Goal: Information Seeking & Learning: Learn about a topic

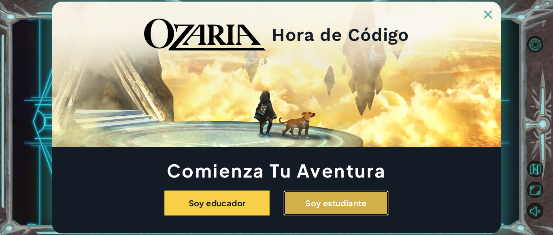
click at [333, 202] on button "Soy estudiante" at bounding box center [335, 203] width 105 height 25
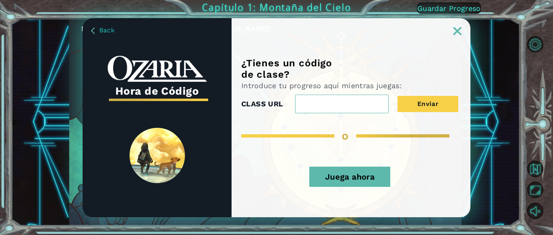
click at [335, 179] on button "Juega ahora" at bounding box center [349, 177] width 81 height 20
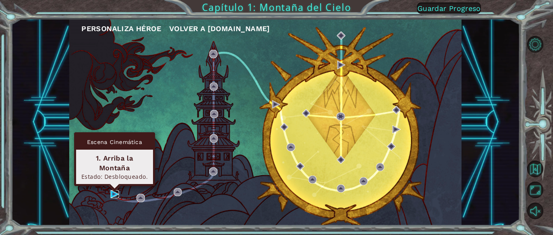
click at [113, 191] on img at bounding box center [115, 194] width 8 height 8
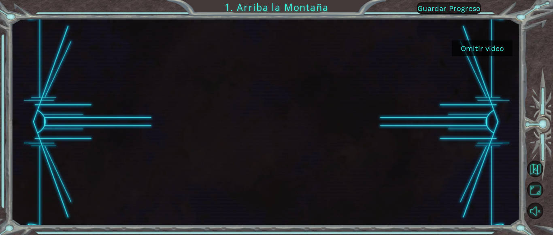
click at [491, 47] on button "Omitir video" at bounding box center [482, 48] width 61 height 16
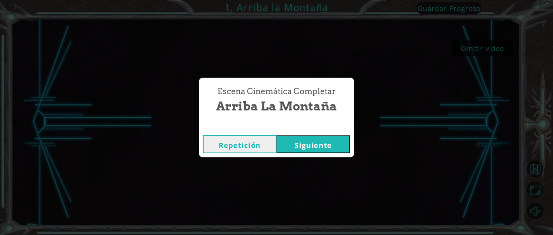
click at [309, 143] on button "Siguiente" at bounding box center [313, 144] width 74 height 18
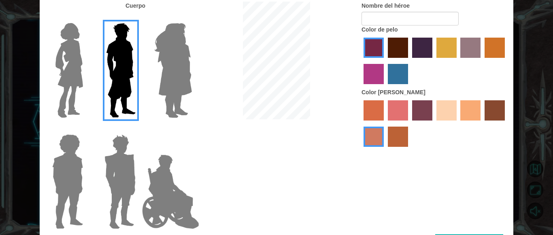
click at [376, 60] on div at bounding box center [435, 62] width 146 height 53
click at [372, 64] on label "medium red violet hair color" at bounding box center [374, 74] width 20 height 20
click at [506, 61] on input "medium red violet hair color" at bounding box center [506, 61] width 0 height 0
click at [375, 73] on label "medium red violet hair color" at bounding box center [374, 74] width 20 height 20
click at [506, 61] on input "medium red violet hair color" at bounding box center [506, 61] width 0 height 0
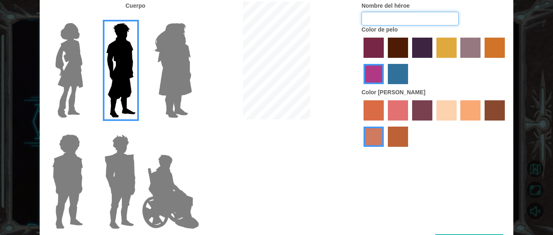
click at [399, 25] on input "Nombre del héroe" at bounding box center [410, 19] width 97 height 14
type input "[PERSON_NAME]"
click at [449, 111] on label "sandy beach skin color" at bounding box center [446, 110] width 20 height 20
click at [434, 123] on input "sandy beach skin color" at bounding box center [434, 123] width 0 height 0
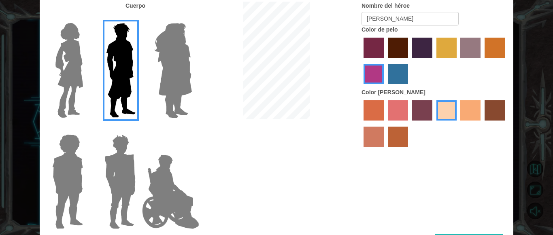
click at [373, 108] on label "sorbus skin color" at bounding box center [374, 110] width 20 height 20
click at [361, 123] on input "sorbus skin color" at bounding box center [361, 123] width 0 height 0
click at [449, 113] on label "sandy beach skin color" at bounding box center [446, 110] width 20 height 20
click at [434, 123] on input "sandy beach skin color" at bounding box center [434, 123] width 0 height 0
click at [476, 111] on label "tacao skin color" at bounding box center [470, 110] width 20 height 20
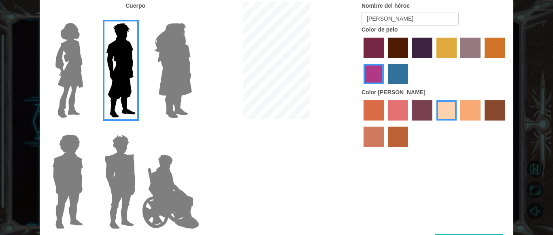
click at [458, 123] on input "tacao skin color" at bounding box center [458, 123] width 0 height 0
click at [445, 113] on label "sandy beach skin color" at bounding box center [446, 110] width 20 height 20
click at [434, 123] on input "sandy beach skin color" at bounding box center [434, 123] width 0 height 0
click at [452, 182] on div "Cuerpo Nombre del héroe [PERSON_NAME] Color de pelo Color [PERSON_NAME]" at bounding box center [277, 118] width 474 height 233
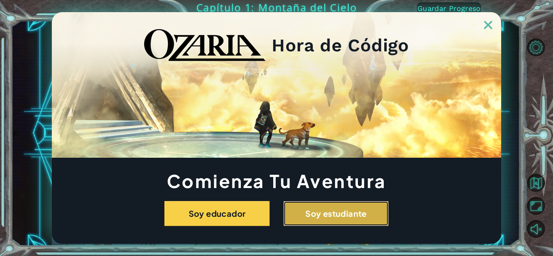
click at [349, 209] on button "Soy estudiante" at bounding box center [335, 213] width 105 height 25
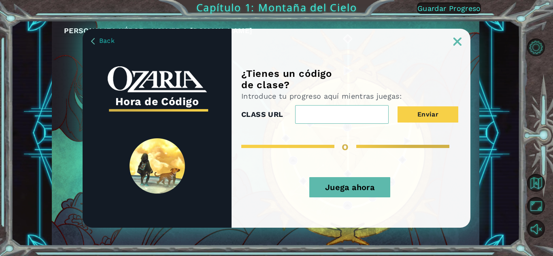
click at [342, 189] on button "Juega ahora" at bounding box center [349, 187] width 81 height 20
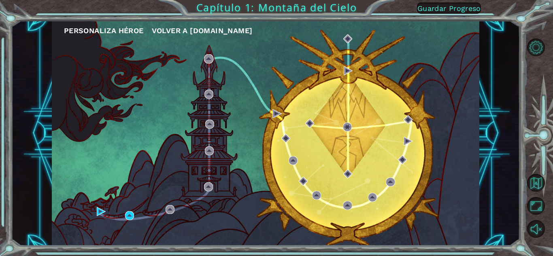
click at [129, 211] on div "Personaliza Héroe Volver a [DOMAIN_NAME]" at bounding box center [265, 133] width 427 height 225
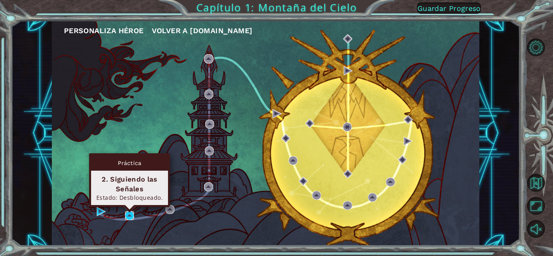
click at [128, 214] on img at bounding box center [129, 215] width 9 height 9
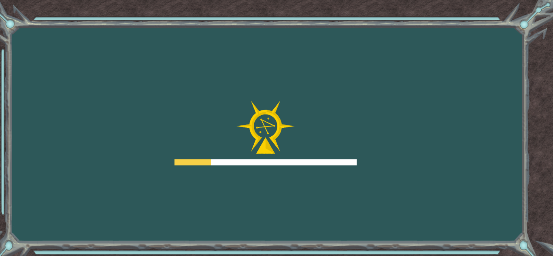
click at [552, 2] on div "Goals Error al cargar desde el servidor. Intenta refrescar la página. Necesitar…" at bounding box center [276, 128] width 553 height 256
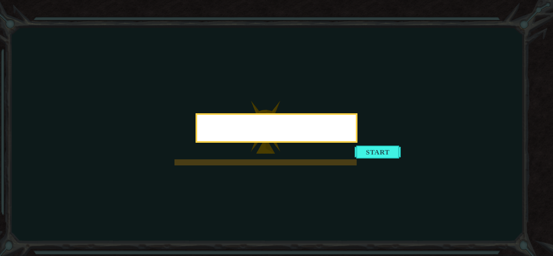
click at [406, 49] on icon at bounding box center [276, 128] width 553 height 256
click at [404, 50] on icon at bounding box center [276, 128] width 553 height 256
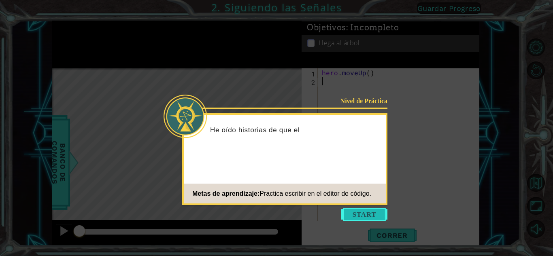
click at [361, 209] on button "Start" at bounding box center [364, 214] width 46 height 13
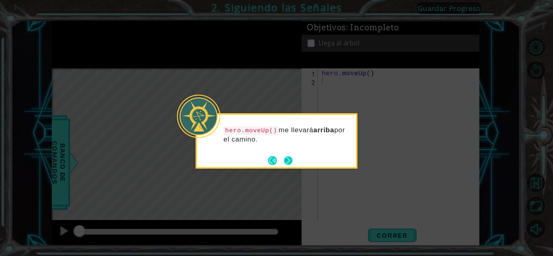
click at [290, 157] on button "Next" at bounding box center [288, 160] width 9 height 9
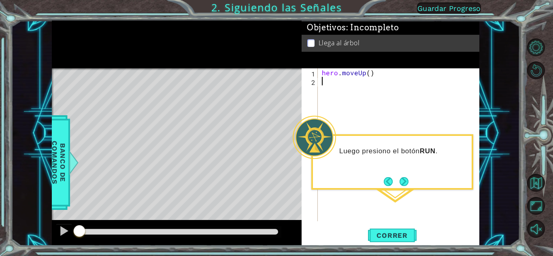
click at [363, 176] on div "Luego presiono el botón RUN ." at bounding box center [392, 161] width 162 height 55
click at [375, 169] on div "Luego presiono el botón RUN ." at bounding box center [392, 155] width 159 height 32
click at [324, 82] on div "hero . moveUp ( )" at bounding box center [400, 153] width 161 height 170
click at [397, 232] on span "Correr" at bounding box center [391, 236] width 47 height 8
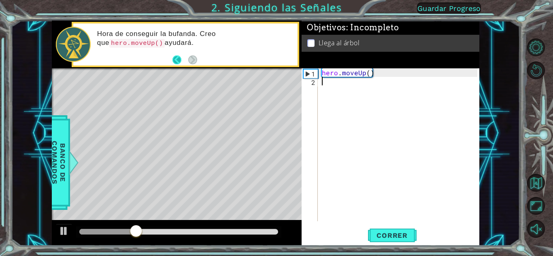
click at [174, 56] on button "Back" at bounding box center [180, 59] width 16 height 9
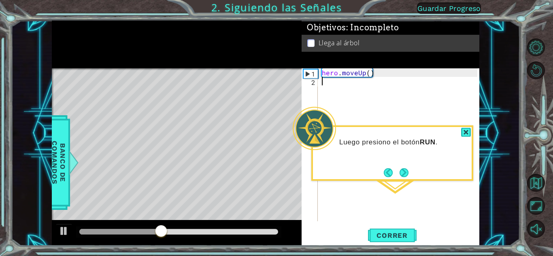
click at [421, 169] on div "Luego presiono el botón RUN ." at bounding box center [392, 152] width 162 height 55
click at [468, 132] on div at bounding box center [466, 132] width 10 height 9
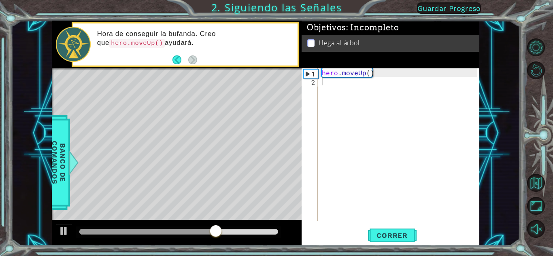
click at [248, 44] on p "Hora de conseguir la bufanda. Creo que hero.moveUp() ayudará." at bounding box center [194, 39] width 195 height 18
click at [333, 93] on div "hero . moveUp ( )" at bounding box center [400, 153] width 161 height 170
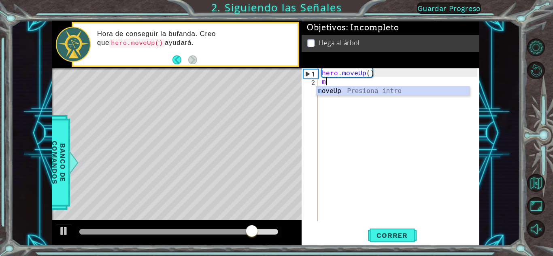
type textarea "mo"
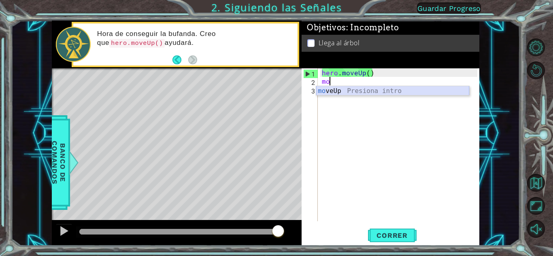
click at [338, 88] on div "mo veUp Presiona intro" at bounding box center [392, 100] width 153 height 29
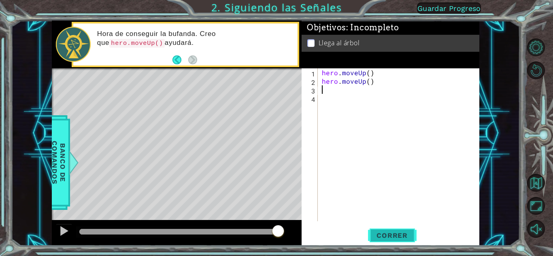
click at [376, 232] on span "Correr" at bounding box center [391, 236] width 47 height 8
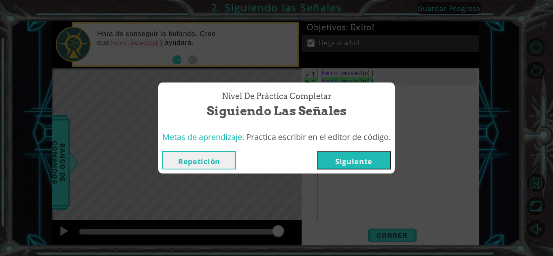
click at [345, 154] on button "Siguiente" at bounding box center [354, 160] width 74 height 18
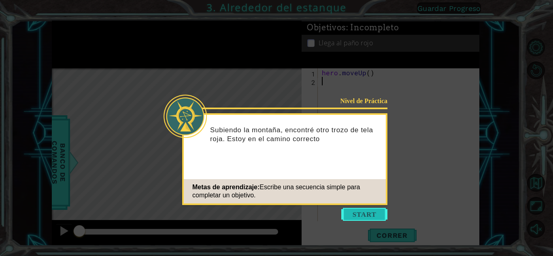
click at [362, 209] on button "Start" at bounding box center [364, 214] width 46 height 13
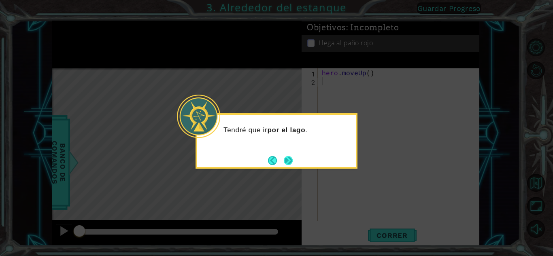
click at [286, 162] on button "Next" at bounding box center [287, 160] width 9 height 9
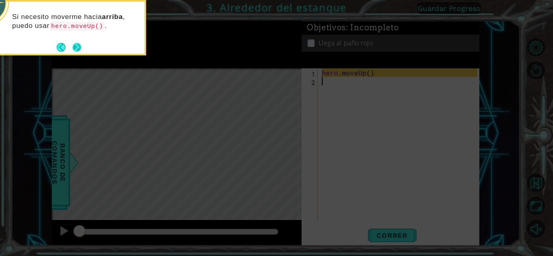
click at [75, 46] on button "Next" at bounding box center [76, 47] width 9 height 9
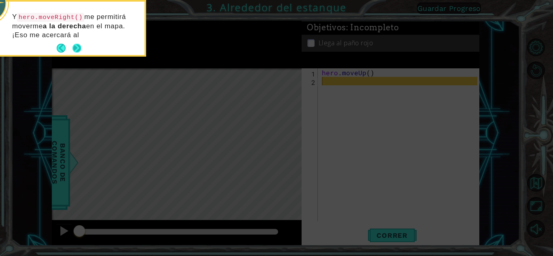
click at [75, 46] on button "Next" at bounding box center [76, 48] width 9 height 9
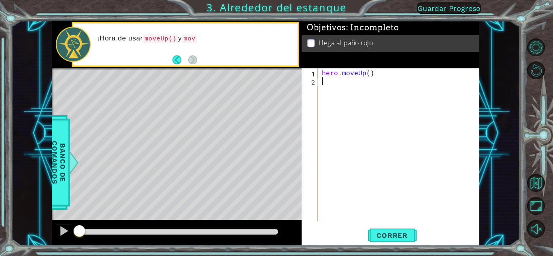
click at [228, 37] on p "¡Hora de usar moveUp() y mov" at bounding box center [194, 38] width 195 height 9
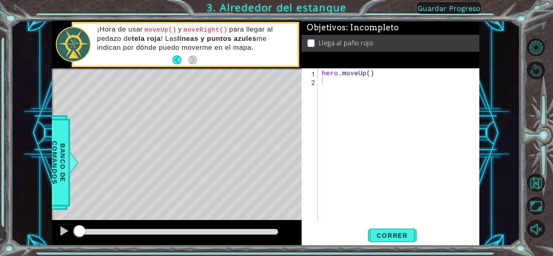
click at [332, 83] on div "hero . moveUp ( )" at bounding box center [400, 153] width 161 height 170
click at [381, 235] on button "Correr" at bounding box center [392, 236] width 49 height 18
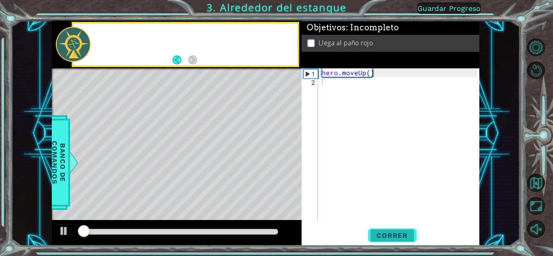
click at [383, 235] on span "Correr" at bounding box center [391, 236] width 47 height 8
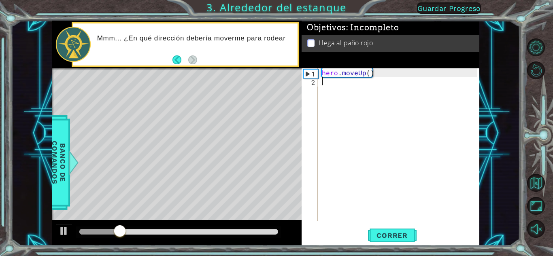
click at [335, 87] on div "hero . moveUp ( )" at bounding box center [400, 153] width 161 height 170
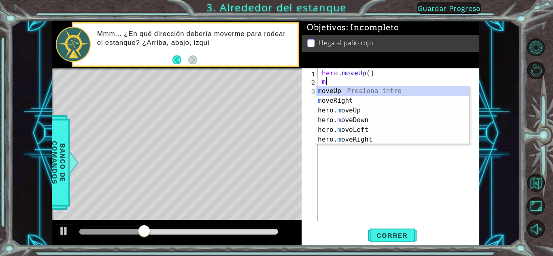
type textarea "mo"
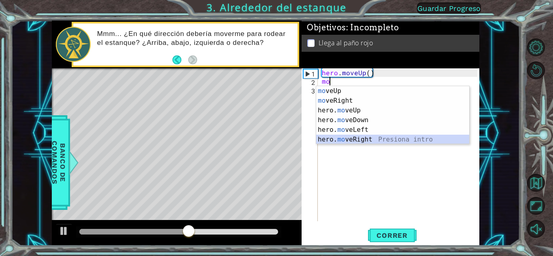
click at [368, 141] on div "mo veUp Presiona intro mo veRight Presiona intro hero. mo veUp Presiona intro h…" at bounding box center [392, 125] width 153 height 78
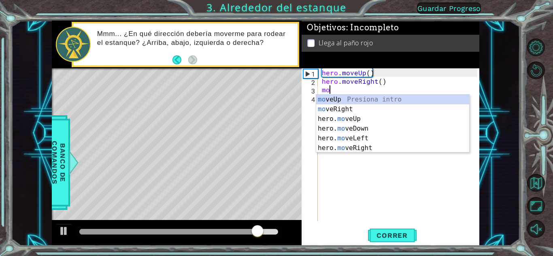
type textarea "move"
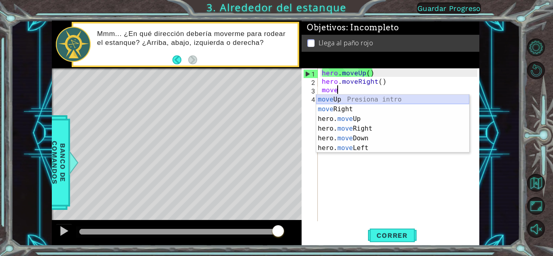
click at [348, 100] on div "move Up Presiona intro move Right Presiona intro hero. move Up Presiona intro h…" at bounding box center [392, 134] width 153 height 78
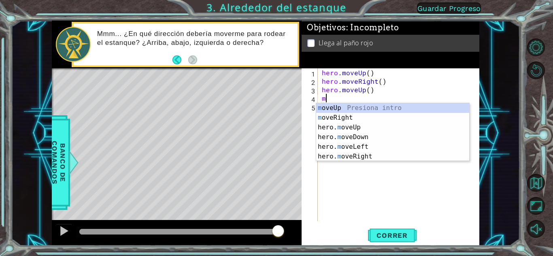
type textarea "mo"
click at [357, 109] on div "mo veUp Presiona intro mo veRight Presiona intro hero. mo veUp Presiona intro h…" at bounding box center [392, 142] width 153 height 78
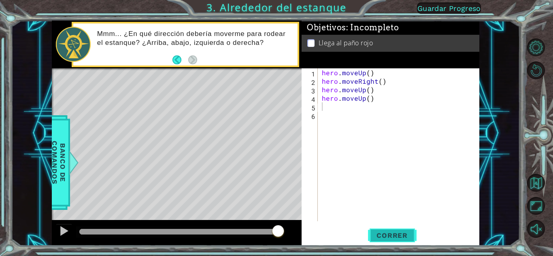
drag, startPoint x: 394, startPoint y: 230, endPoint x: 400, endPoint y: 230, distance: 6.5
click at [400, 230] on button "Correr" at bounding box center [392, 236] width 49 height 18
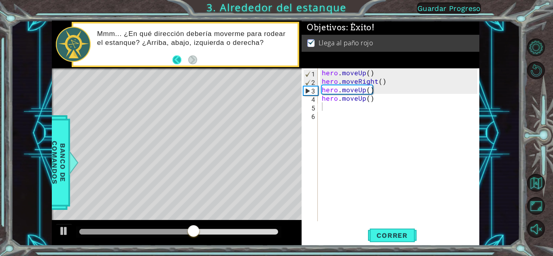
click at [175, 58] on button "Back" at bounding box center [180, 59] width 16 height 9
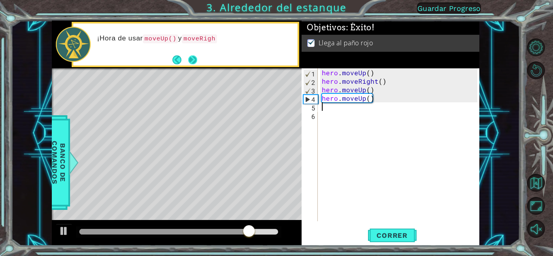
click at [194, 58] on button "Next" at bounding box center [192, 59] width 9 height 9
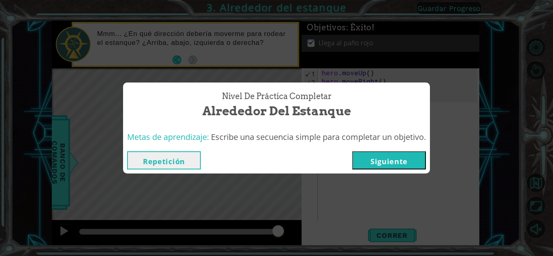
click at [386, 161] on button "Siguiente" at bounding box center [389, 160] width 74 height 18
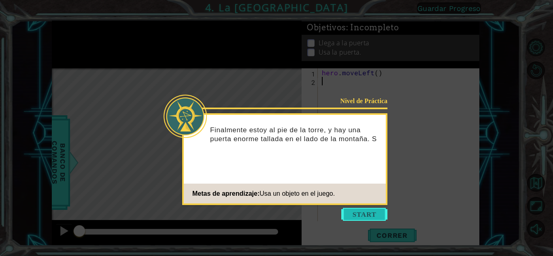
click at [372, 217] on button "Start" at bounding box center [364, 214] width 46 height 13
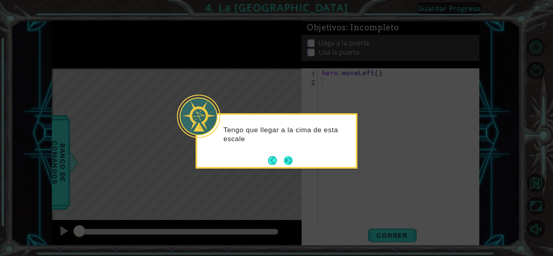
click at [286, 156] on button "Next" at bounding box center [288, 161] width 14 height 14
click at [286, 157] on button "Next" at bounding box center [288, 160] width 9 height 9
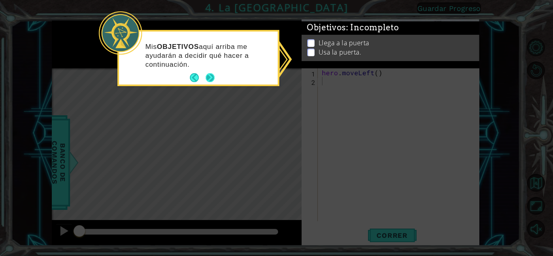
click at [212, 81] on button "Next" at bounding box center [210, 77] width 9 height 9
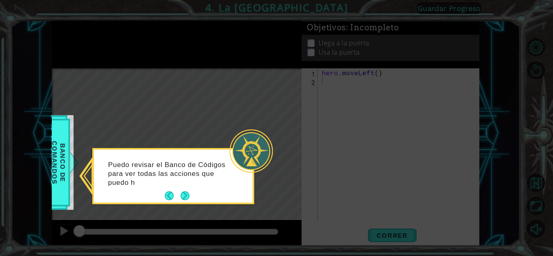
click at [183, 191] on footer at bounding box center [177, 196] width 25 height 12
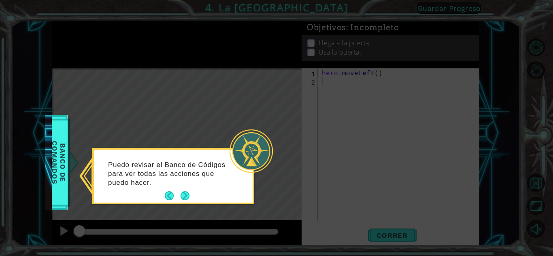
click at [183, 191] on button "Next" at bounding box center [185, 195] width 9 height 9
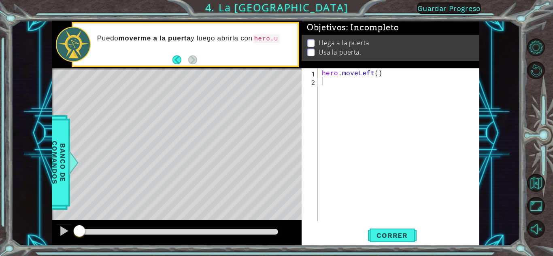
click at [181, 53] on div "Puedo moverme a la puerta y luego abrirla con hero.u" at bounding box center [194, 44] width 206 height 29
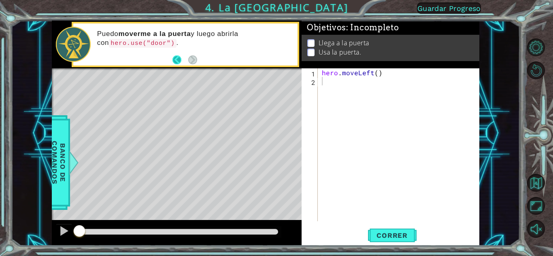
click at [176, 55] on button "Back" at bounding box center [180, 59] width 16 height 9
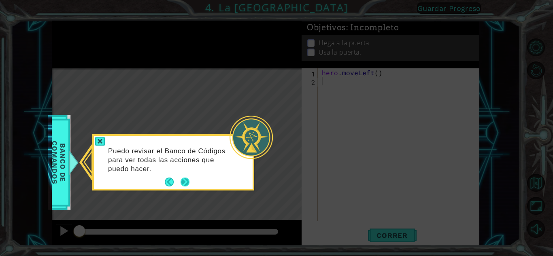
click at [185, 182] on button "Next" at bounding box center [185, 182] width 9 height 9
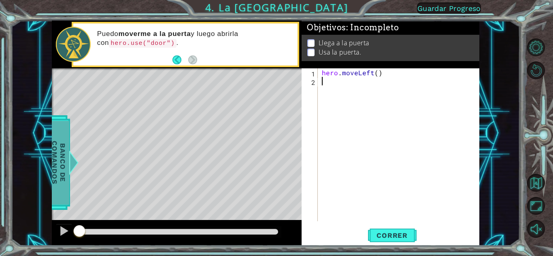
click at [62, 159] on span "Banco de comandos" at bounding box center [50, 163] width 21 height 84
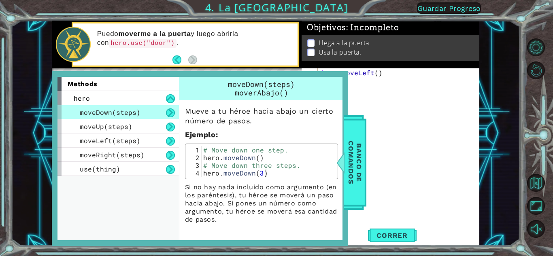
click at [387, 151] on div "hero . moveLeft ( )" at bounding box center [400, 153] width 161 height 170
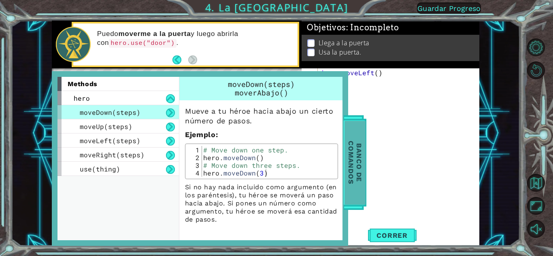
click at [338, 160] on div at bounding box center [332, 163] width 10 height 24
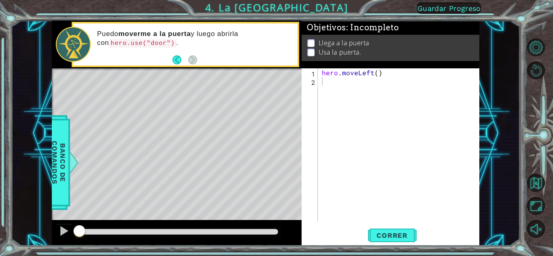
click at [322, 78] on div "hero . moveLeft ( )" at bounding box center [400, 153] width 161 height 170
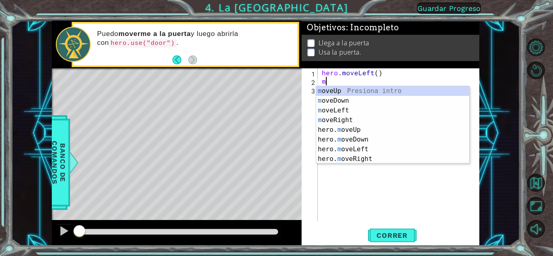
type textarea "mo"
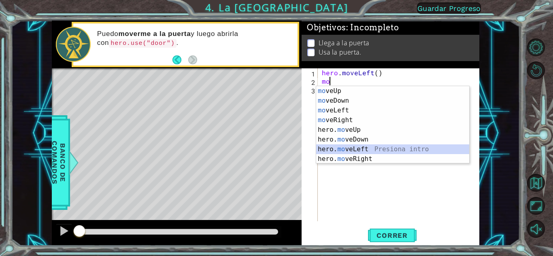
click at [363, 149] on div "mo veUp Presiona intro mo veDown Presiona intro mo veLeft Presiona intro mo veR…" at bounding box center [392, 134] width 153 height 97
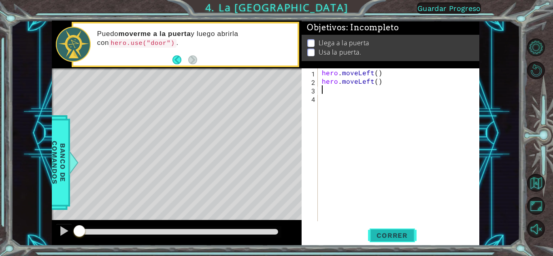
click at [387, 235] on button "Correr" at bounding box center [392, 236] width 49 height 18
click at [388, 235] on span "Correr" at bounding box center [391, 236] width 47 height 8
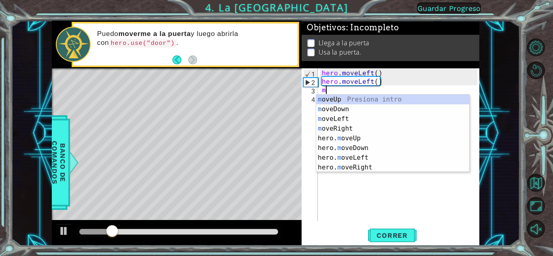
type textarea "mo"
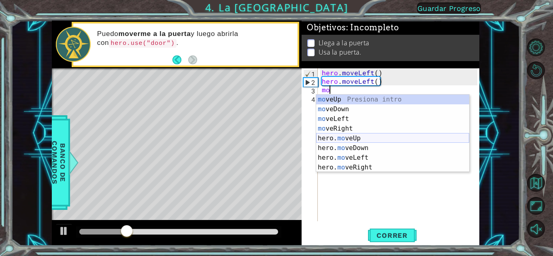
click at [342, 136] on div "mo veUp Presiona intro mo veDown Presiona intro mo veLeft Presiona intro mo veR…" at bounding box center [392, 143] width 153 height 97
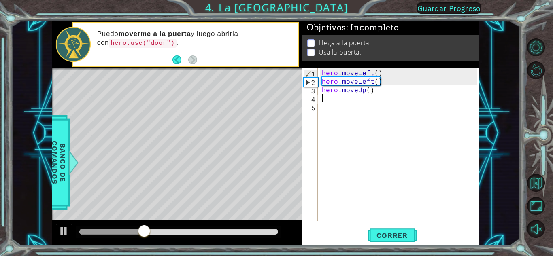
type textarea "m"
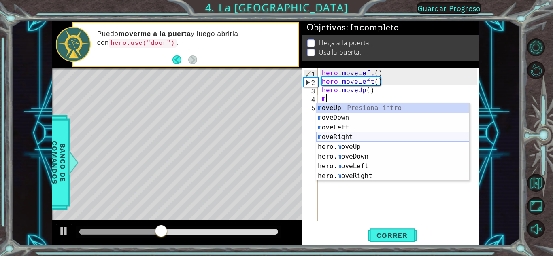
click at [351, 142] on div "m oveUp Presiona intro m oveDown Presiona intro m oveLeft Presiona intro m [PER…" at bounding box center [392, 151] width 153 height 97
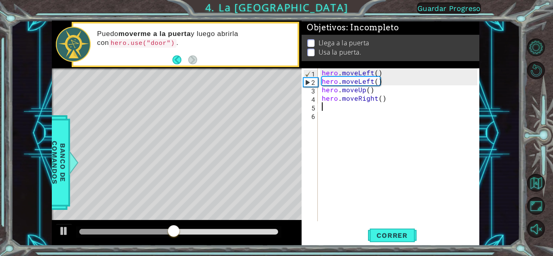
click at [389, 103] on div "hero . moveLeft ( ) hero . moveLeft ( ) hero . moveUp ( ) hero . moveRight ( )" at bounding box center [400, 153] width 161 height 170
click at [387, 99] on div "hero . moveLeft ( ) hero . moveLeft ( ) hero . moveUp ( ) hero . moveRight ( )" at bounding box center [400, 153] width 161 height 170
click at [376, 98] on div "hero . moveLeft ( ) hero . moveLeft ( ) hero . moveUp ( ) hero . moveRight ( )" at bounding box center [400, 153] width 161 height 170
click at [382, 99] on div "hero . moveLeft ( ) hero . moveLeft ( ) hero . moveUp ( ) hero ( . moveRight )" at bounding box center [400, 153] width 161 height 170
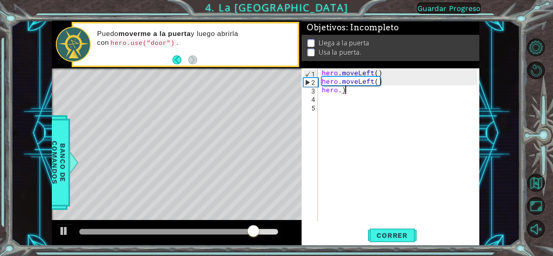
click at [346, 89] on div "hero . moveLeft ( ) hero . moveLeft ( ) hero . )" at bounding box center [400, 153] width 161 height 170
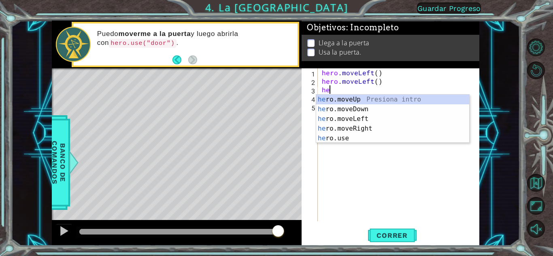
type textarea "h"
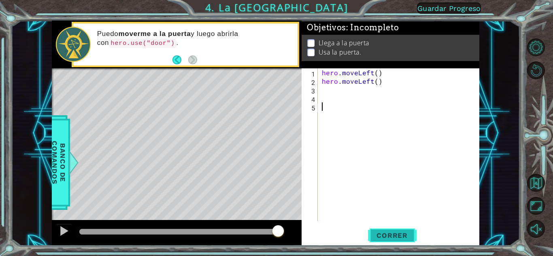
drag, startPoint x: 389, startPoint y: 218, endPoint x: 391, endPoint y: 227, distance: 9.2
click at [389, 224] on div "1 2 3 4 5 hero . moveLeft ( ) hero . moveLeft ( ) ההההההההההההההההההההההההההההה…" at bounding box center [391, 156] width 178 height 177
click at [397, 233] on span "Correr" at bounding box center [391, 236] width 47 height 8
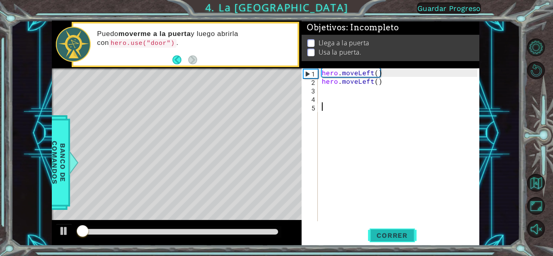
click at [397, 233] on span "Correr" at bounding box center [391, 236] width 47 height 8
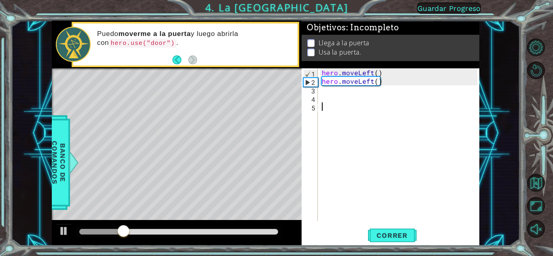
click at [324, 87] on div "hero . moveLeft ( ) hero . moveLeft ( )" at bounding box center [400, 153] width 161 height 170
click at [383, 72] on div "hero . moveLeft ( ) hero . moveLeft ( )" at bounding box center [400, 153] width 161 height 170
click at [388, 232] on span "Correr" at bounding box center [391, 236] width 47 height 8
click at [63, 227] on div at bounding box center [64, 231] width 11 height 11
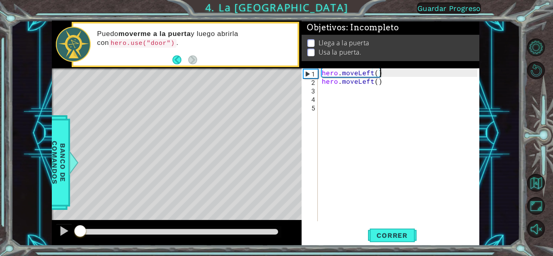
drag, startPoint x: 145, startPoint y: 231, endPoint x: 57, endPoint y: 217, distance: 89.0
click at [57, 217] on div "methods hero moveDown(steps) moveUp(steps) moveLeft(steps) moveRight(steps) use…" at bounding box center [265, 133] width 427 height 225
click at [171, 54] on div "Puedo moverme a la puerta y luego abrirla con hero.use("door") ." at bounding box center [194, 45] width 206 height 38
click at [177, 57] on button "Back" at bounding box center [180, 59] width 16 height 9
click at [0, 0] on icon at bounding box center [0, 0] width 0 height 0
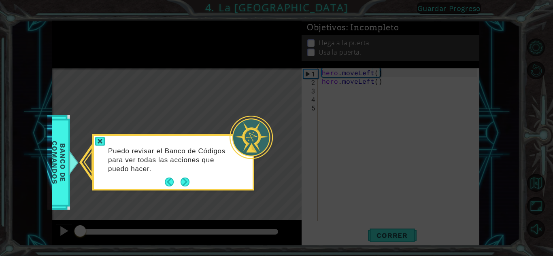
click at [198, 167] on p "Puedo revisar el Banco de Códigos para ver todas las acciones que puedo hacer." at bounding box center [168, 160] width 121 height 27
click at [179, 179] on button "Next" at bounding box center [184, 182] width 15 height 15
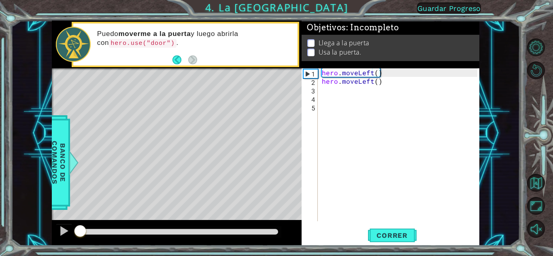
click at [234, 63] on div "Puedo moverme a la puerta y luego abrirla con hero.use("door") ." at bounding box center [194, 45] width 206 height 38
click at [176, 58] on button "Back" at bounding box center [180, 59] width 16 height 9
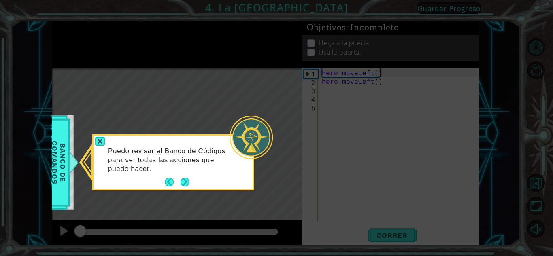
click at [185, 183] on button "Next" at bounding box center [185, 182] width 11 height 11
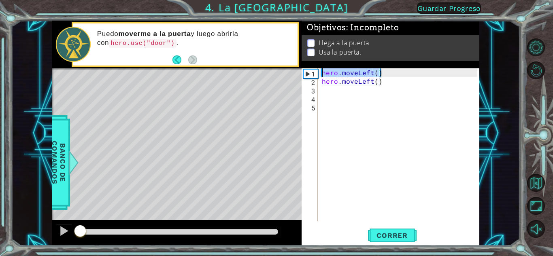
drag, startPoint x: 388, startPoint y: 68, endPoint x: 383, endPoint y: 73, distance: 6.6
click at [384, 73] on div "hero . moveLeft ( ) hero . moveLeft ( )" at bounding box center [400, 153] width 161 height 170
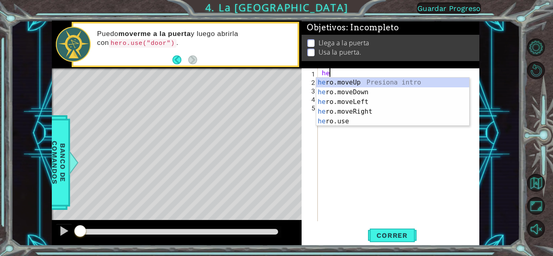
type textarea "h"
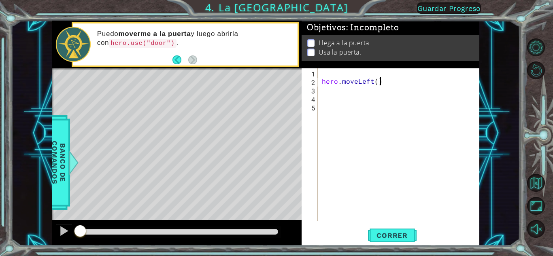
click at [386, 83] on div "hero . moveLeft ( )" at bounding box center [400, 153] width 161 height 170
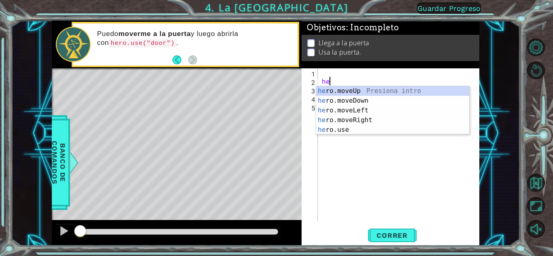
type textarea "h"
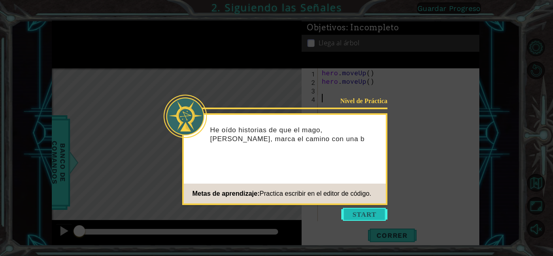
click at [364, 217] on button "Start" at bounding box center [364, 214] width 46 height 13
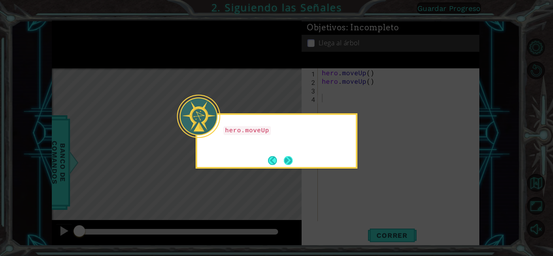
click at [288, 157] on button "Next" at bounding box center [288, 160] width 14 height 14
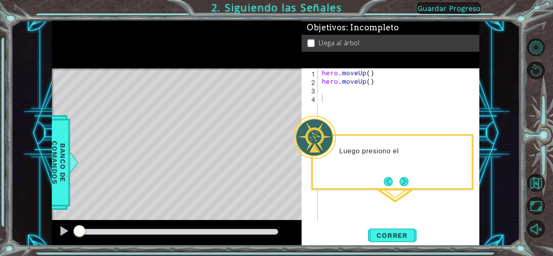
drag, startPoint x: 347, startPoint y: 155, endPoint x: 371, endPoint y: 161, distance: 24.9
click at [350, 156] on div "Luego presiono el" at bounding box center [392, 155] width 159 height 32
click at [392, 162] on div "Luego presiono el botón" at bounding box center [392, 155] width 159 height 32
click at [400, 180] on button "Next" at bounding box center [404, 182] width 11 height 11
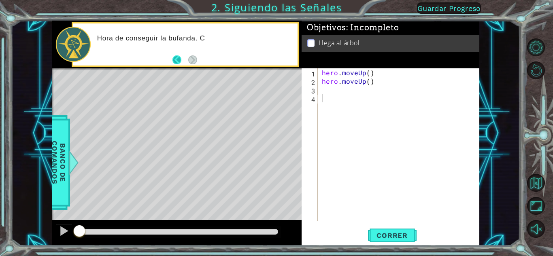
click at [179, 56] on button "Back" at bounding box center [180, 59] width 16 height 9
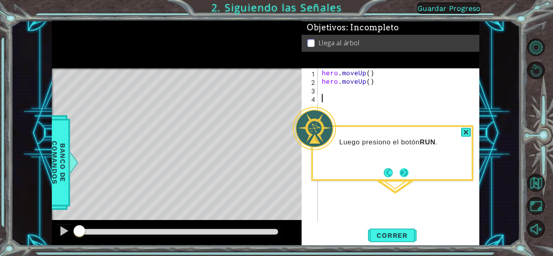
click at [402, 168] on button "Next" at bounding box center [404, 172] width 11 height 11
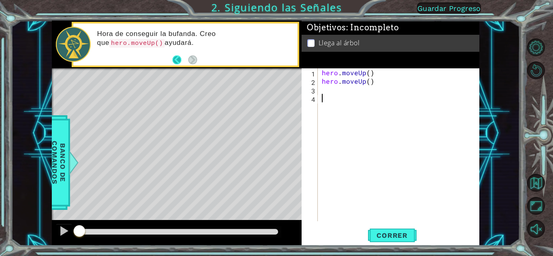
click at [177, 61] on button "Back" at bounding box center [180, 59] width 16 height 9
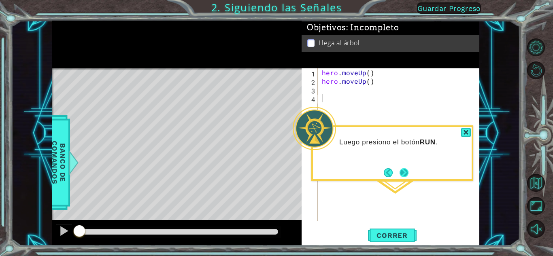
click at [408, 169] on button "Next" at bounding box center [404, 173] width 10 height 10
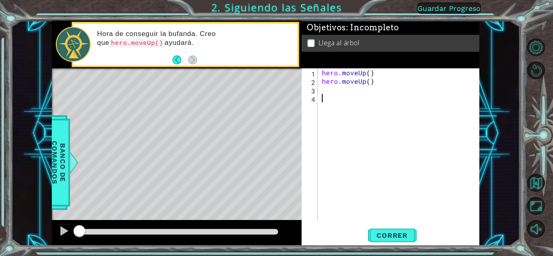
click at [177, 60] on button "Back" at bounding box center [180, 59] width 16 height 9
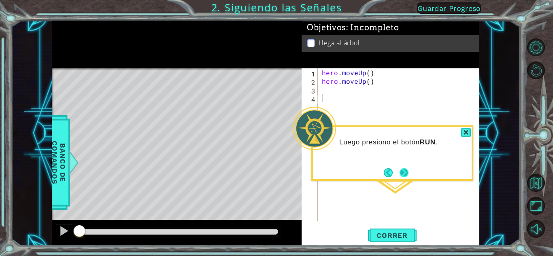
click at [406, 174] on button "Next" at bounding box center [404, 172] width 13 height 13
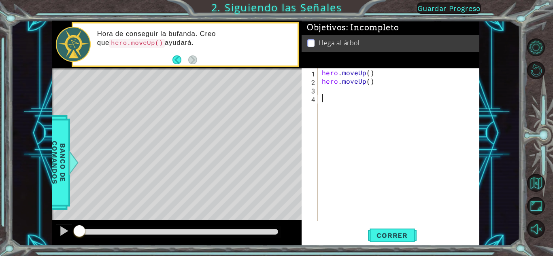
click at [178, 56] on button "Back" at bounding box center [180, 59] width 16 height 9
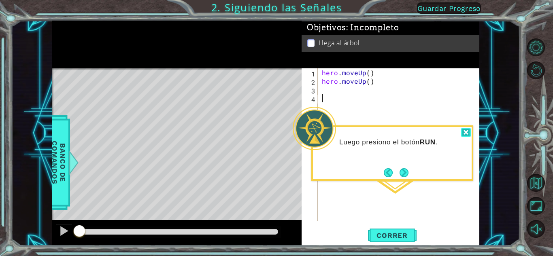
click at [466, 132] on div at bounding box center [466, 132] width 10 height 9
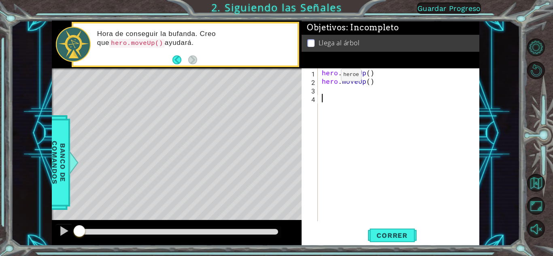
drag, startPoint x: 230, startPoint y: 43, endPoint x: 185, endPoint y: 36, distance: 45.9
click at [191, 39] on p "Hora de conseguir la bufanda. Creo que hero.moveUp() ayudará." at bounding box center [194, 39] width 195 height 18
click at [171, 59] on div "Hora de conseguir la bufanda. Creo que hero.moveUp() ayudará." at bounding box center [194, 45] width 206 height 38
click at [380, 234] on span "Correr" at bounding box center [391, 236] width 47 height 8
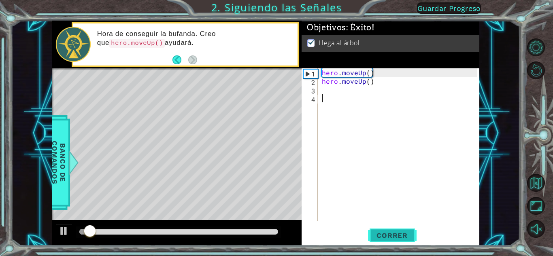
click at [381, 234] on span "Correr" at bounding box center [391, 236] width 47 height 8
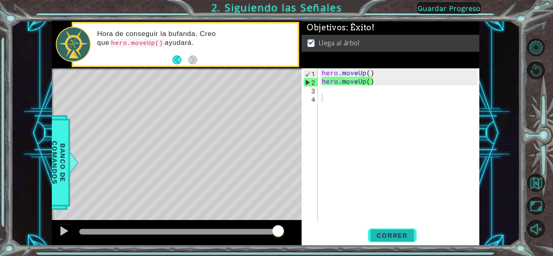
click at [0, 0] on div "Nivel de Práctica Completar Siguiendo las Señales Metas de aprendizaje: Practic…" at bounding box center [0, 0] width 0 height 0
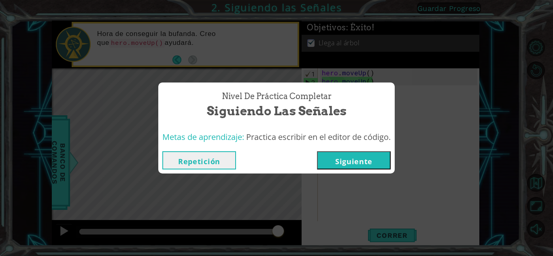
click at [364, 158] on button "Siguiente" at bounding box center [354, 160] width 74 height 18
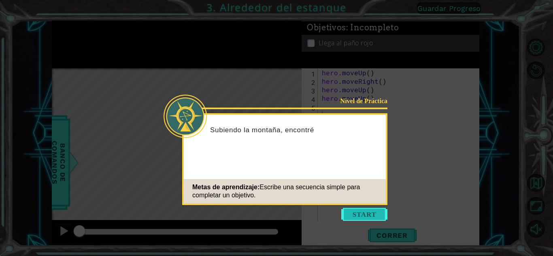
click at [366, 208] on button "Start" at bounding box center [364, 214] width 46 height 13
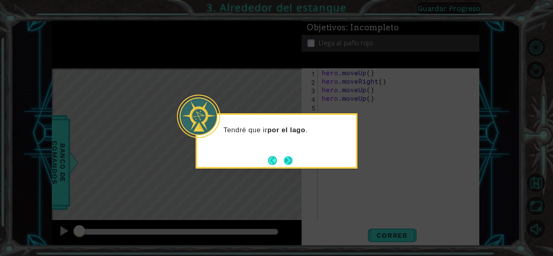
click at [291, 157] on button "Next" at bounding box center [288, 160] width 13 height 13
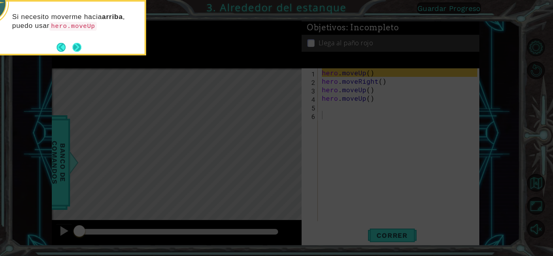
click at [80, 45] on button "Next" at bounding box center [76, 46] width 11 height 11
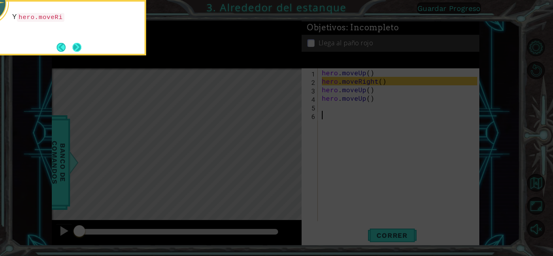
click at [78, 46] on button "Next" at bounding box center [77, 47] width 10 height 10
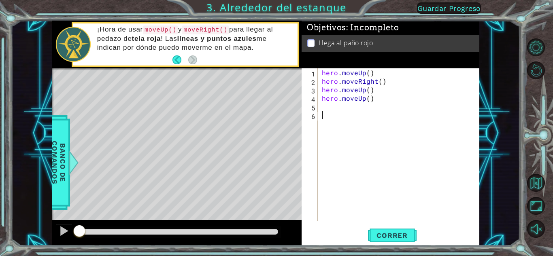
click at [165, 57] on div "¡Hora de usar moveUp() y moveRight() para llegar al pedazo de tela roja ! Las l…" at bounding box center [194, 44] width 206 height 47
click at [172, 58] on div "¡Hora de usar moveUp() y moveRight() para llegar al pedazo de tela roja ! Las l…" at bounding box center [194, 44] width 206 height 47
click at [175, 58] on button "Back" at bounding box center [180, 59] width 16 height 9
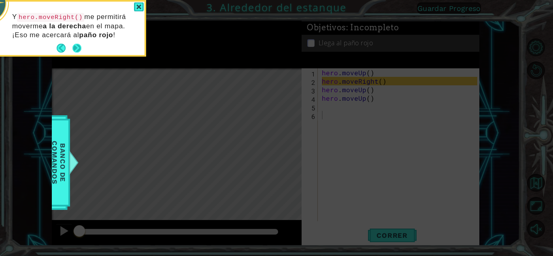
click at [75, 47] on button "Next" at bounding box center [76, 48] width 13 height 13
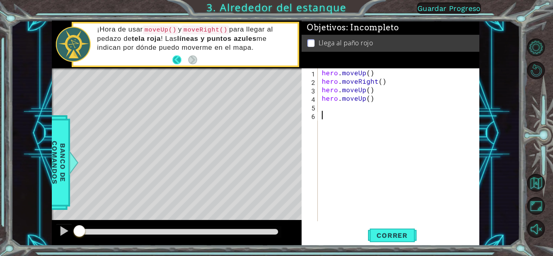
click at [177, 62] on button "Back" at bounding box center [180, 59] width 16 height 9
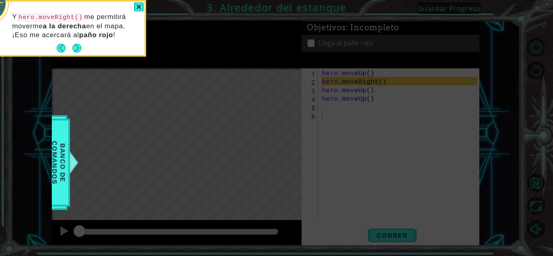
drag, startPoint x: 135, startPoint y: 4, endPoint x: 141, endPoint y: 5, distance: 5.7
click at [138, 4] on div at bounding box center [139, 6] width 10 height 9
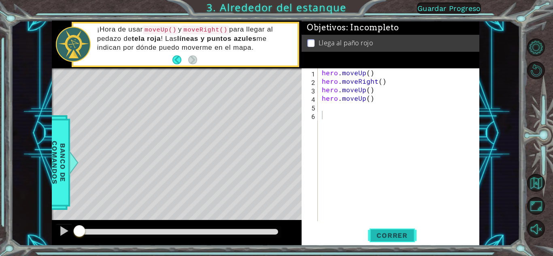
click at [392, 232] on span "Correr" at bounding box center [391, 236] width 47 height 8
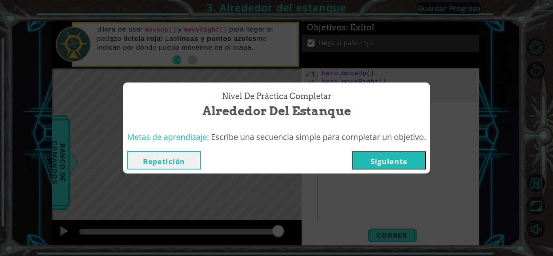
click at [387, 157] on button "Siguiente" at bounding box center [389, 160] width 74 height 18
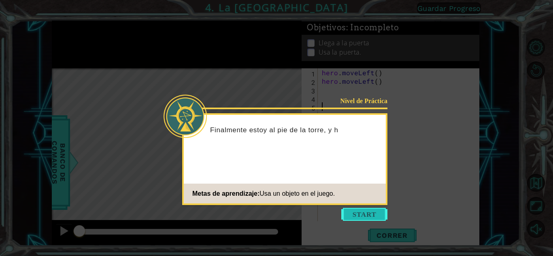
click at [380, 218] on button "Start" at bounding box center [364, 214] width 46 height 13
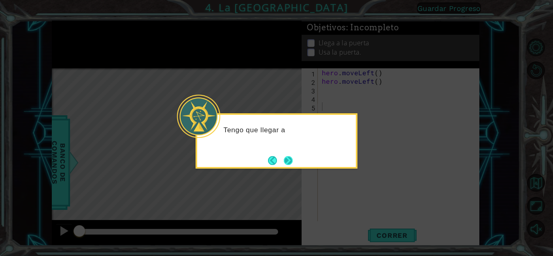
click at [289, 162] on button "Next" at bounding box center [288, 160] width 13 height 13
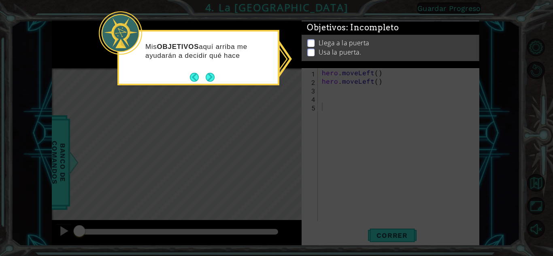
click at [204, 71] on footer at bounding box center [202, 77] width 25 height 12
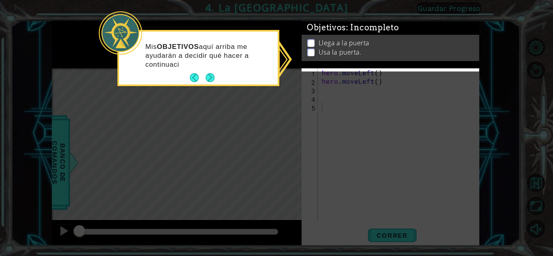
click at [209, 77] on button "Next" at bounding box center [209, 77] width 13 height 13
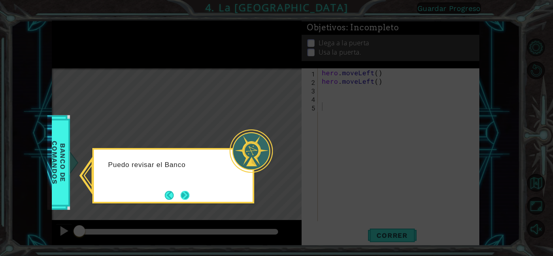
click at [187, 193] on button "Next" at bounding box center [185, 195] width 9 height 9
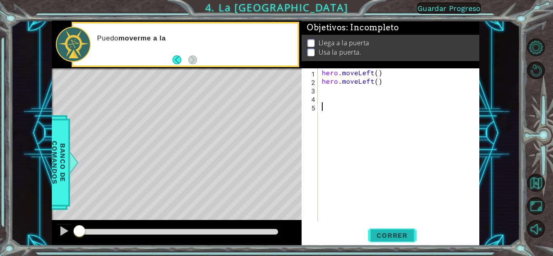
click at [404, 235] on span "Correr" at bounding box center [391, 236] width 47 height 8
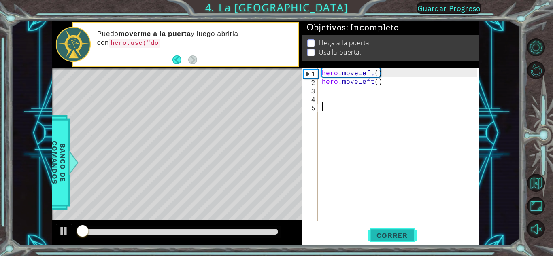
click at [412, 228] on button "Correr" at bounding box center [392, 236] width 49 height 18
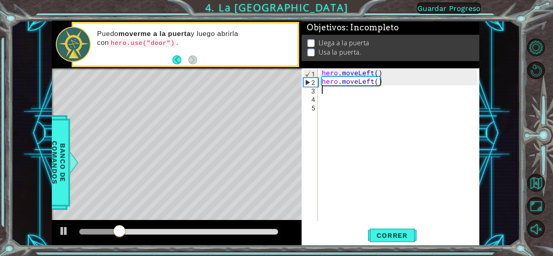
click at [326, 91] on div "hero . moveLeft ( ) hero . moveLeft ( )" at bounding box center [400, 153] width 161 height 170
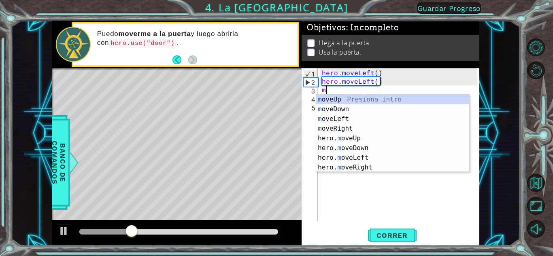
type textarea "mo"
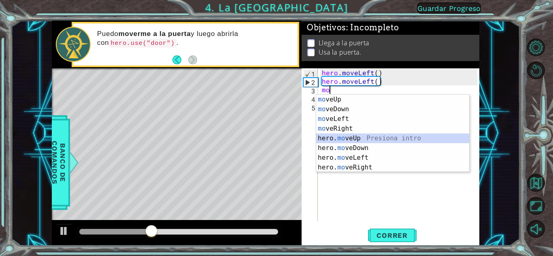
click at [348, 137] on div "mo veUp Presiona intro mo veDown Presiona intro mo veLeft Presiona intro mo veR…" at bounding box center [392, 143] width 153 height 97
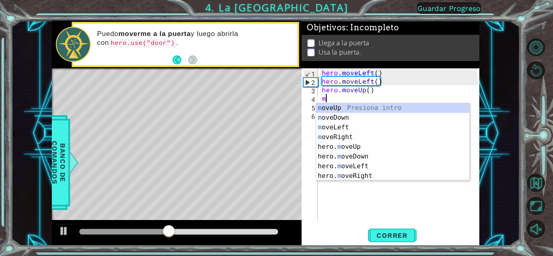
type textarea "mo"
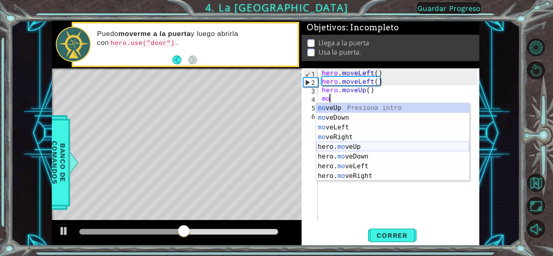
click at [345, 146] on div "mo veUp Presiona intro mo veDown Presiona intro mo veLeft Presiona intro mo veR…" at bounding box center [392, 151] width 153 height 97
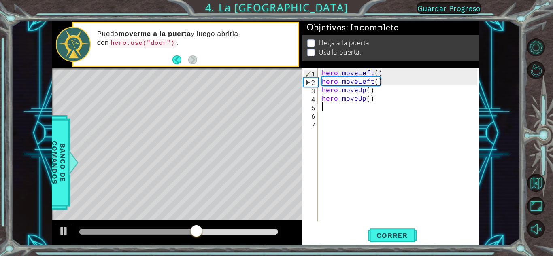
type textarea "m"
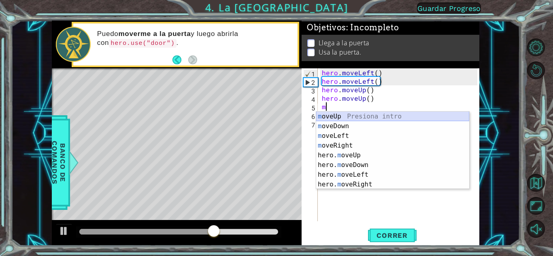
click at [370, 116] on div "m oveUp Presiona intro m oveDown Presiona intro m oveLeft Presiona intro m [PER…" at bounding box center [392, 160] width 153 height 97
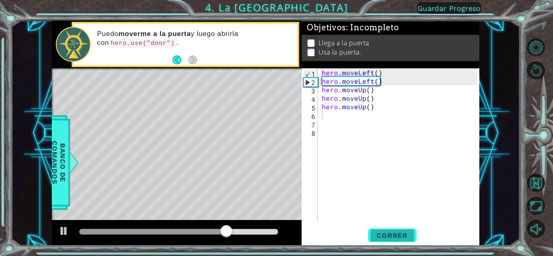
drag, startPoint x: 400, startPoint y: 242, endPoint x: 397, endPoint y: 235, distance: 7.4
click at [399, 235] on button "Correr" at bounding box center [392, 236] width 49 height 18
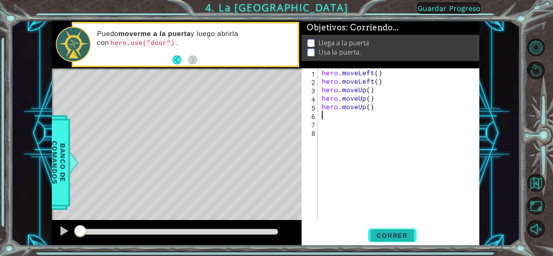
click at [397, 235] on span "Correr" at bounding box center [391, 236] width 47 height 8
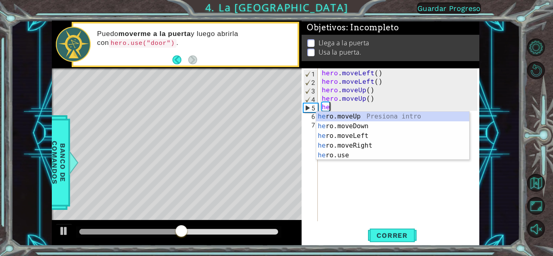
type textarea "h"
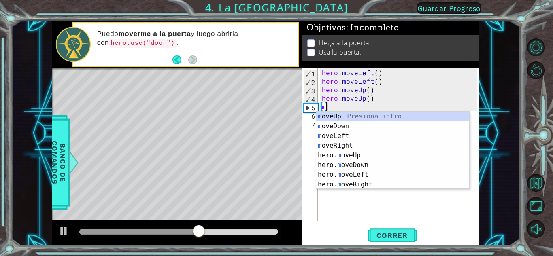
type textarea "mo"
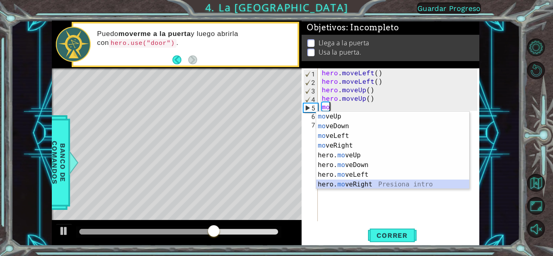
click at [357, 182] on div "mo veUp Presiona intro mo veDown Presiona intro mo veLeft Presiona intro mo veR…" at bounding box center [392, 160] width 153 height 97
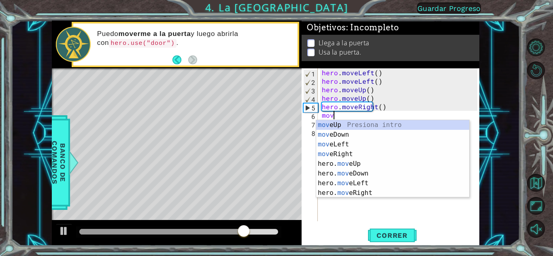
type textarea "move"
click at [344, 154] on div "move Up Presiona intro move Down Presiona intro move Left Presiona intro move R…" at bounding box center [392, 168] width 153 height 97
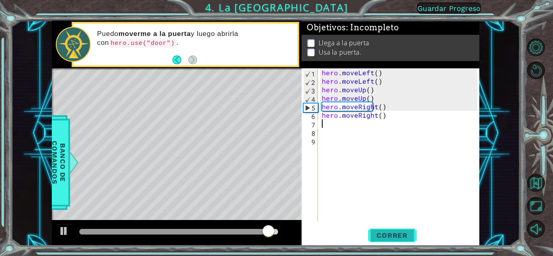
click at [390, 233] on span "Correr" at bounding box center [391, 236] width 47 height 8
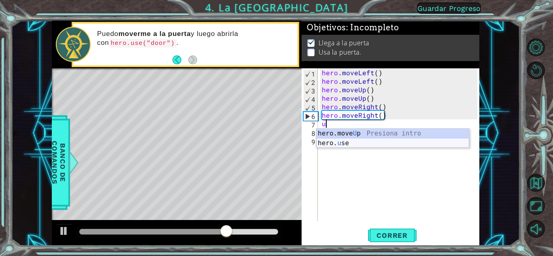
click at [358, 141] on div "hero.move U p Presiona intro hero. u se Presiona intro" at bounding box center [392, 148] width 153 height 39
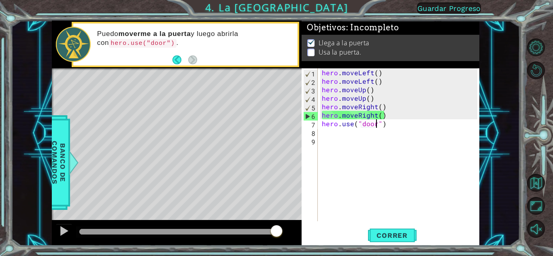
scroll to position [0, 3]
type textarea "hero.use("door")"
click at [384, 229] on button "Correr" at bounding box center [392, 236] width 49 height 18
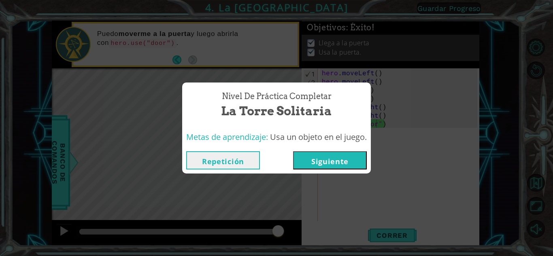
click at [344, 162] on button "Siguiente" at bounding box center [330, 160] width 74 height 18
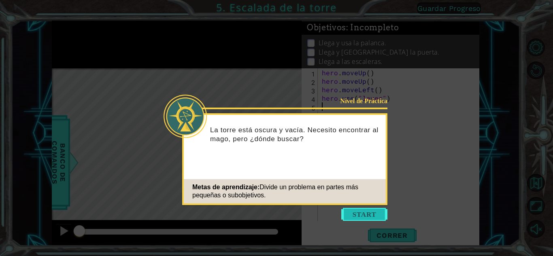
click at [374, 217] on button "Start" at bounding box center [364, 214] width 46 height 13
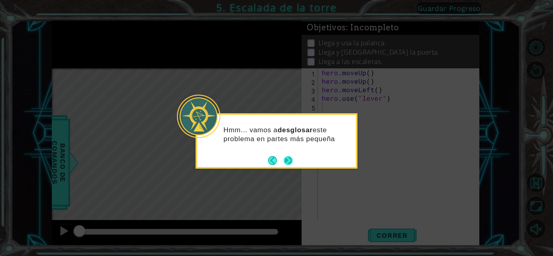
click at [288, 159] on button "Next" at bounding box center [288, 161] width 10 height 10
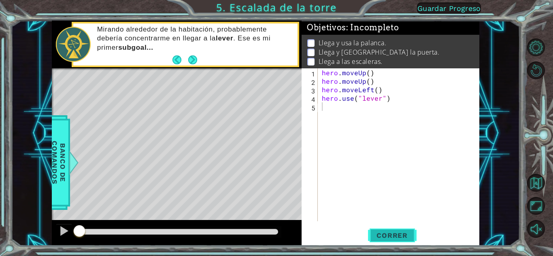
click at [380, 235] on span "Correr" at bounding box center [391, 236] width 47 height 8
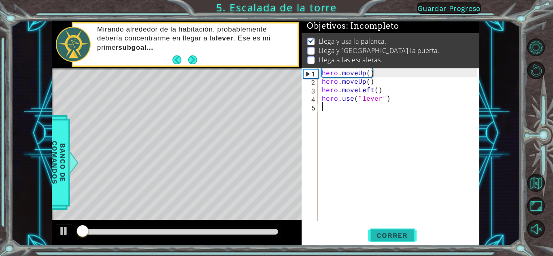
scroll to position [6, 0]
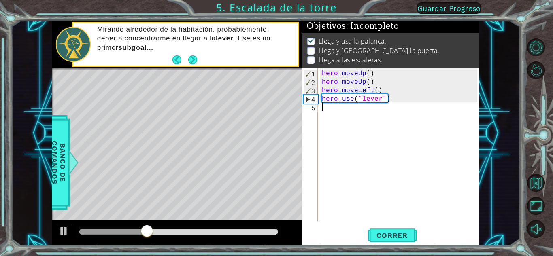
type textarea "m"
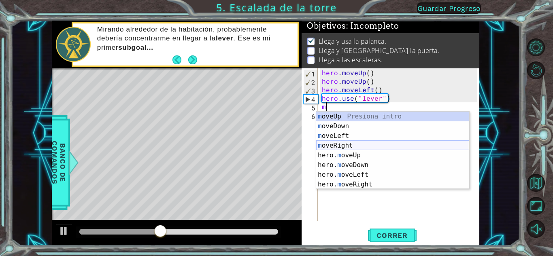
click at [337, 147] on div "m oveUp Presiona intro m oveDown Presiona intro m oveLeft Presiona intro m [PER…" at bounding box center [392, 160] width 153 height 97
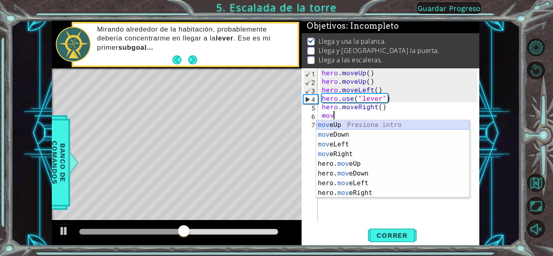
type textarea "hero.moveLeft()"
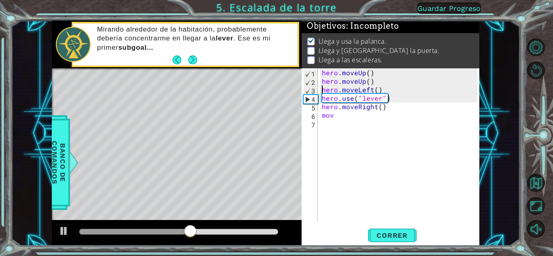
click at [348, 121] on div "hero . moveUp ( ) hero . moveUp ( ) hero . moveLeft ( ) hero . use ( "lever" ) …" at bounding box center [400, 153] width 161 height 170
click at [347, 117] on div "hero . moveUp ( ) hero . moveUp ( ) hero . moveLeft ( ) hero . use ( "lever" ) …" at bounding box center [400, 153] width 161 height 170
type textarea "move"
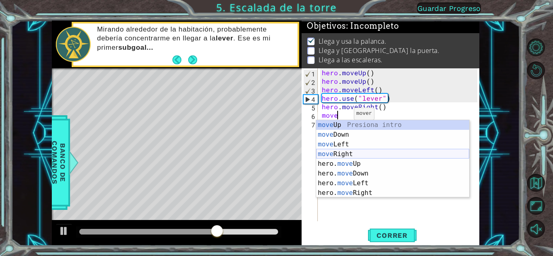
click at [350, 154] on div "move Up Presiona intro move Down Presiona intro move Left Presiona intro move R…" at bounding box center [392, 168] width 153 height 97
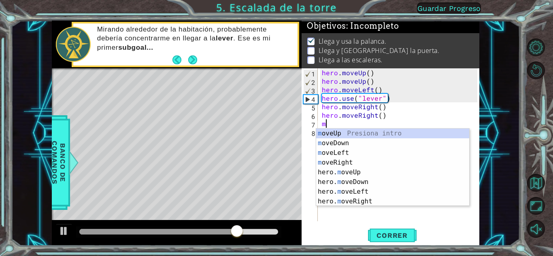
type textarea "mo"
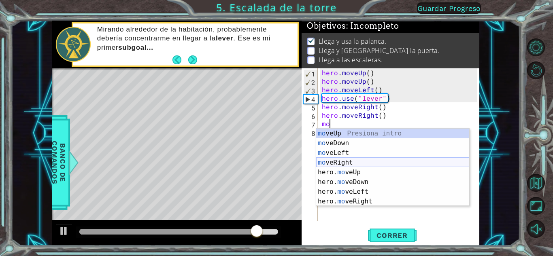
click at [350, 162] on div "mo veUp Presiona intro mo veDown Presiona intro mo veLeft Presiona intro mo veR…" at bounding box center [392, 177] width 153 height 97
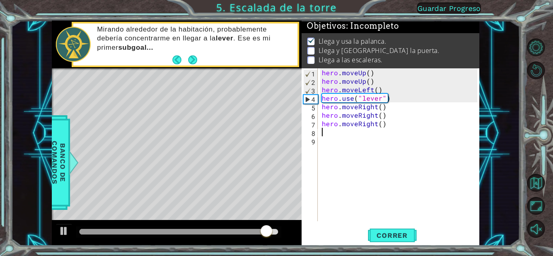
type textarea "u"
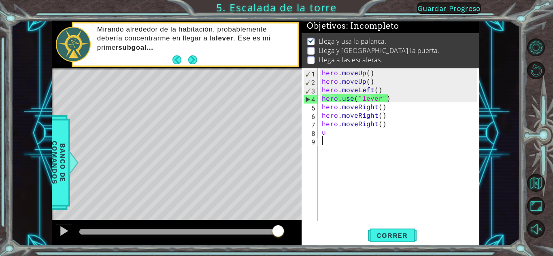
click at [348, 157] on div "hero . moveUp ( ) hero . moveUp ( ) hero . moveLeft ( ) hero . use ( "lever" ) …" at bounding box center [400, 153] width 161 height 170
click at [331, 136] on div "hero . moveUp ( ) hero . moveUp ( ) hero . moveLeft ( ) hero . use ( "lever" ) …" at bounding box center [400, 153] width 161 height 170
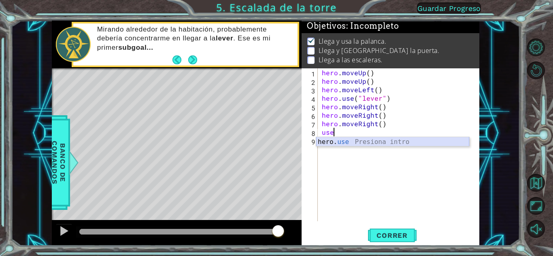
click at [325, 140] on div "hero. use Presiona intro" at bounding box center [392, 151] width 153 height 29
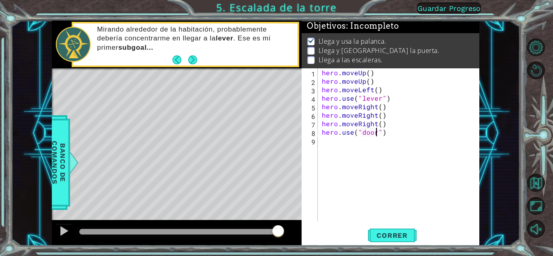
scroll to position [0, 3]
type textarea "hero.use("door")"
click at [399, 228] on button "Correr" at bounding box center [392, 236] width 49 height 18
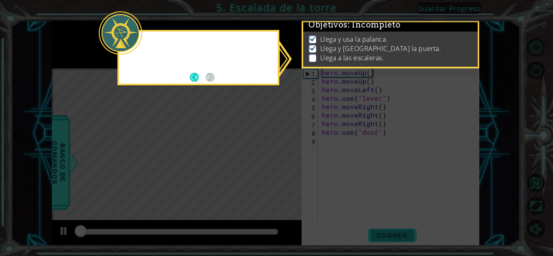
scroll to position [6, 0]
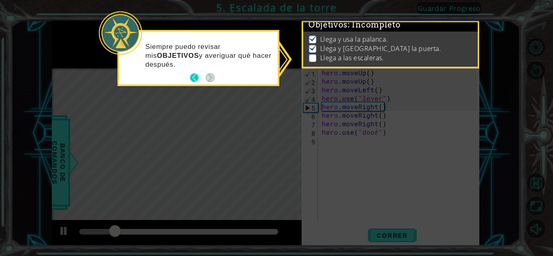
click at [197, 78] on button "Back" at bounding box center [198, 77] width 16 height 9
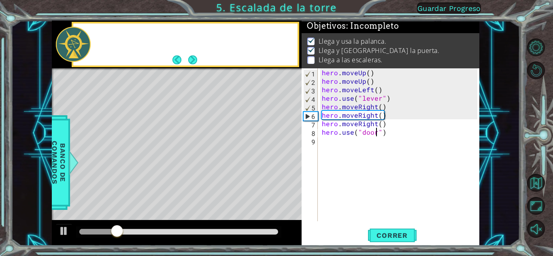
scroll to position [5, 0]
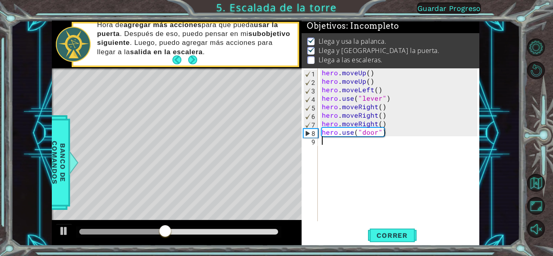
click at [330, 142] on div "hero . moveUp ( ) hero . moveUp ( ) hero . moveLeft ( ) hero . use ( "lever" ) …" at bounding box center [400, 153] width 161 height 170
type textarea "m"
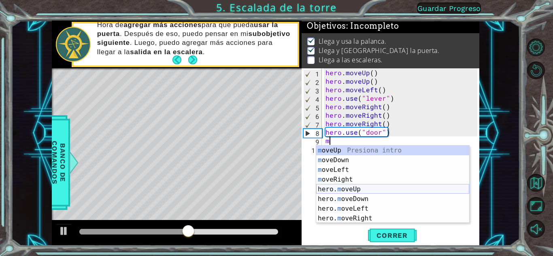
click at [362, 191] on div "m oveUp Presiona intro m oveDown Presiona intro m oveLeft Presiona intro m [PER…" at bounding box center [392, 194] width 153 height 97
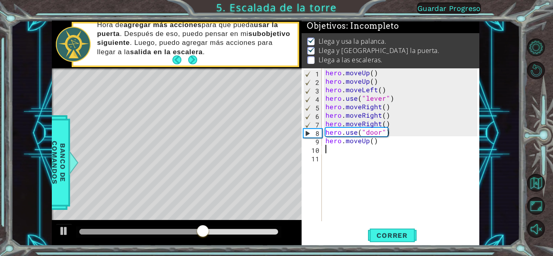
type textarea "m"
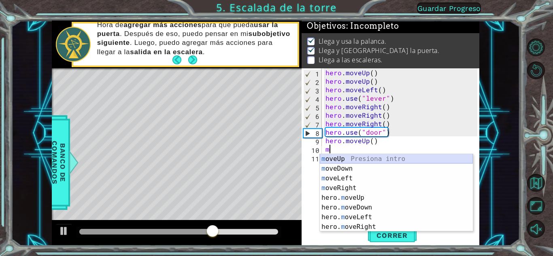
click at [345, 156] on div "m oveUp Presiona intro m oveDown Presiona intro m oveLeft Presiona intro m [PER…" at bounding box center [396, 202] width 153 height 97
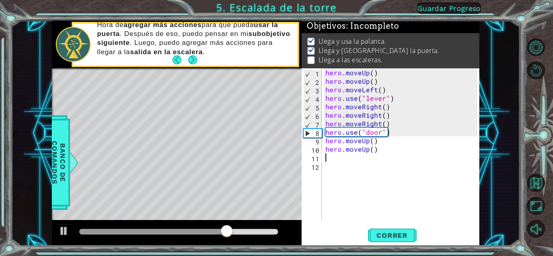
type textarea "m"
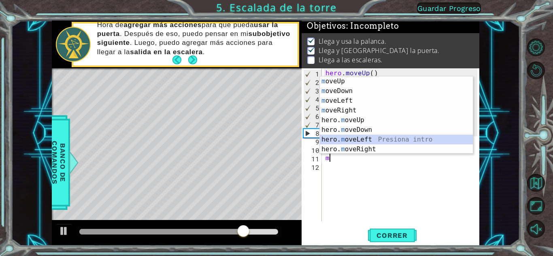
click at [366, 140] on div "m oveUp Presiona intro m oveDown Presiona intro m oveLeft Presiona intro m [PER…" at bounding box center [396, 125] width 153 height 97
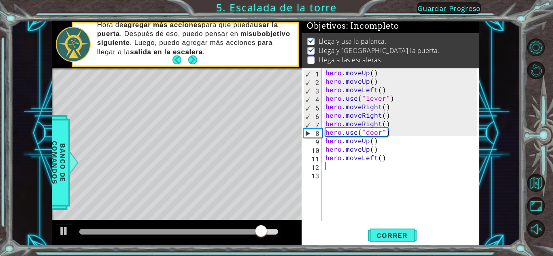
type textarea "m"
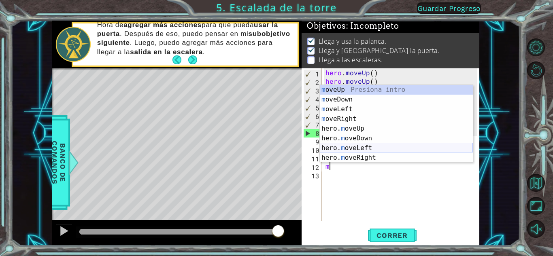
click at [351, 148] on div "m oveUp Presiona intro m oveDown Presiona intro m oveLeft Presiona intro m [PER…" at bounding box center [396, 133] width 153 height 97
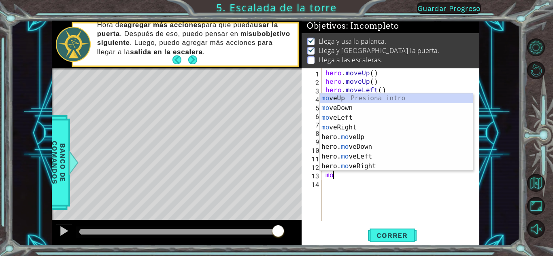
type textarea "mov"
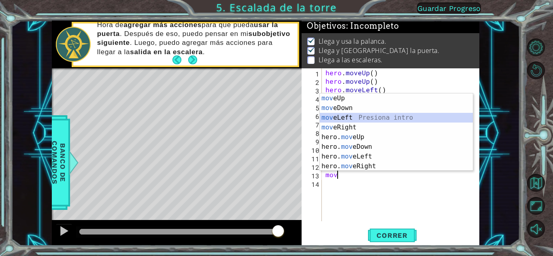
click at [349, 117] on div "mov eUp Presiona intro mov eDown Presiona intro mov eLeft Presiona intro mov eR…" at bounding box center [396, 142] width 153 height 97
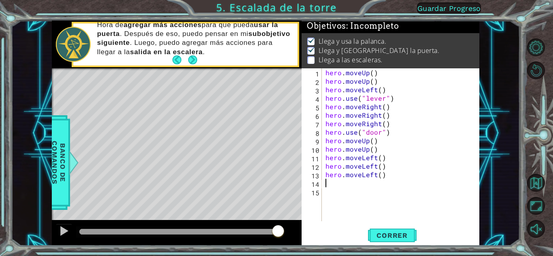
type textarea "m"
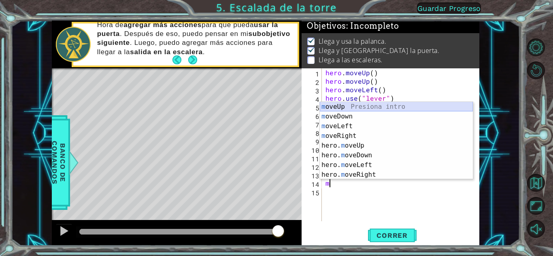
click at [349, 105] on div "m oveUp Presiona intro m oveDown Presiona intro m oveLeft Presiona intro m [PER…" at bounding box center [396, 150] width 153 height 97
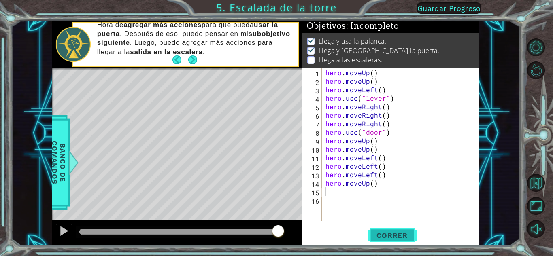
click at [384, 234] on span "Correr" at bounding box center [391, 236] width 47 height 8
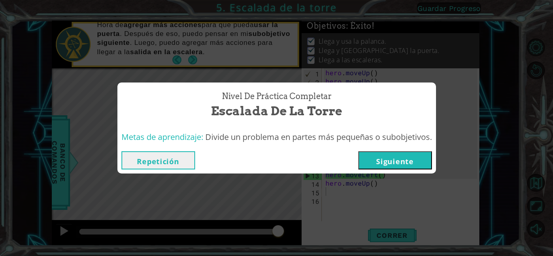
click at [401, 157] on button "Siguiente" at bounding box center [395, 160] width 74 height 18
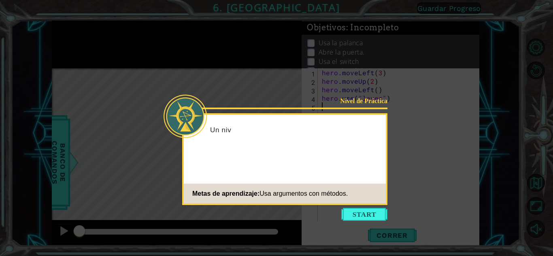
drag, startPoint x: 309, startPoint y: -19, endPoint x: 313, endPoint y: -35, distance: 16.3
click at [313, 0] on html "1 ההההההההההההההההההההההההההההההההההההההההההההההההההההההההההההההההההההההההההההה…" at bounding box center [276, 128] width 553 height 256
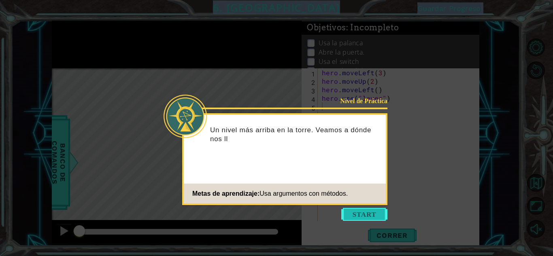
click at [378, 210] on button "Start" at bounding box center [364, 214] width 46 height 13
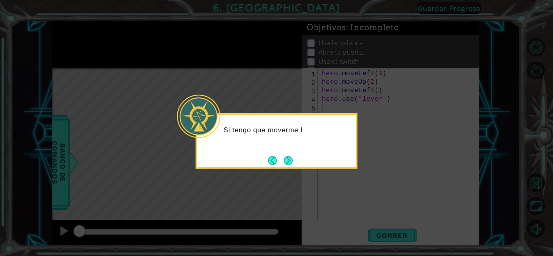
click at [283, 153] on div "Si tengo que moverme l" at bounding box center [277, 140] width 162 height 55
click at [291, 156] on button "Next" at bounding box center [288, 160] width 10 height 10
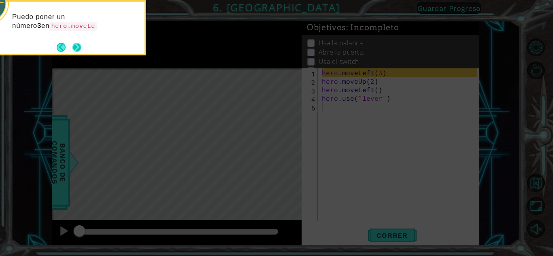
click at [72, 43] on button "Next" at bounding box center [77, 47] width 11 height 11
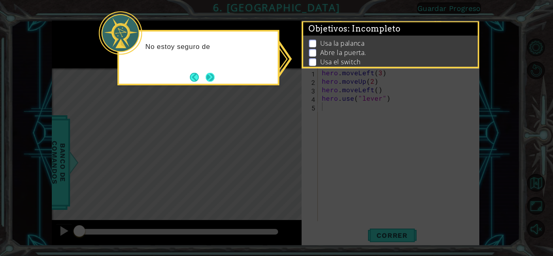
click at [206, 72] on button "Next" at bounding box center [209, 76] width 9 height 9
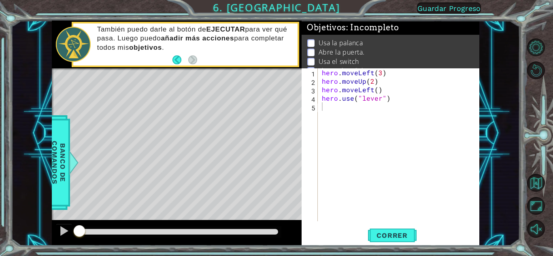
click at [178, 66] on footer at bounding box center [184, 60] width 25 height 12
click at [401, 235] on span "Correr" at bounding box center [391, 236] width 47 height 8
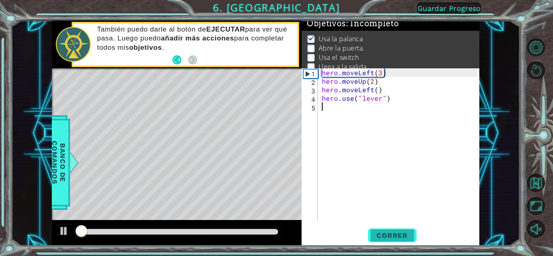
scroll to position [11, 0]
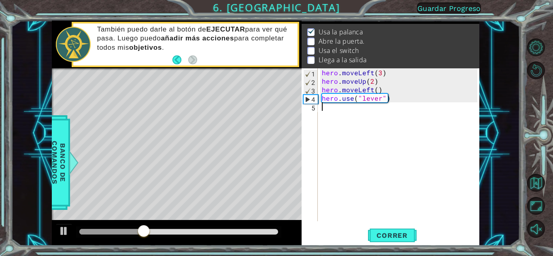
click at [324, 111] on div "hero . moveLeft ( 3 ) hero . moveUp ( 2 ) hero . moveLeft ( ) hero . use ( "lev…" at bounding box center [400, 153] width 161 height 170
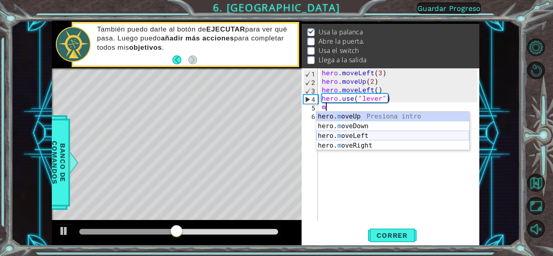
click at [363, 136] on div "hero. m oveUp Presiona intro hero. m oveDown Presiona intro hero. m oveLeft Pre…" at bounding box center [392, 141] width 153 height 58
type textarea "hero.moveLeft(1)"
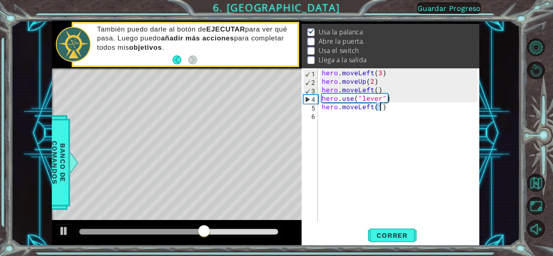
click at [326, 119] on div "hero . moveLeft ( 3 ) hero . moveUp ( 2 ) hero . moveLeft ( ) hero . use ( "lev…" at bounding box center [400, 153] width 161 height 170
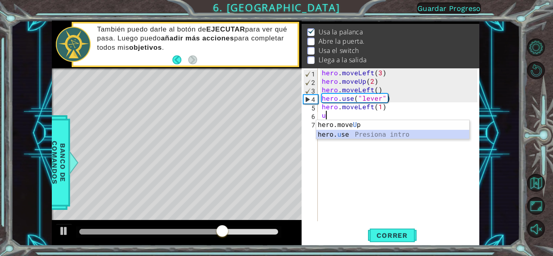
click at [325, 135] on div "hero.move U p Presiona intro hero. u se Presiona intro" at bounding box center [392, 139] width 153 height 39
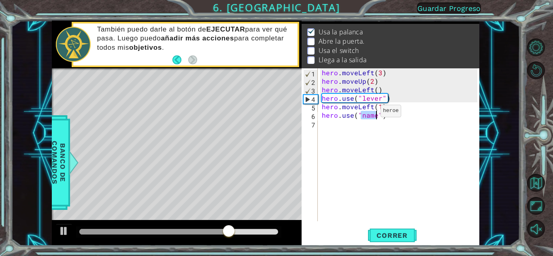
click at [367, 113] on div "hero . moveLeft ( 3 ) hero . moveUp ( 2 ) hero . moveLeft ( ) hero . use ( "lev…" at bounding box center [398, 144] width 157 height 153
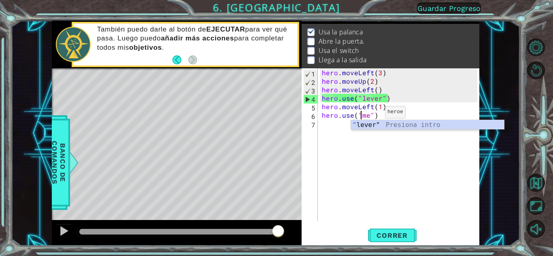
click at [371, 114] on div "hero . moveLeft ( 3 ) hero . moveUp ( 2 ) hero . moveLeft ( ) hero . use ( "lev…" at bounding box center [400, 153] width 161 height 170
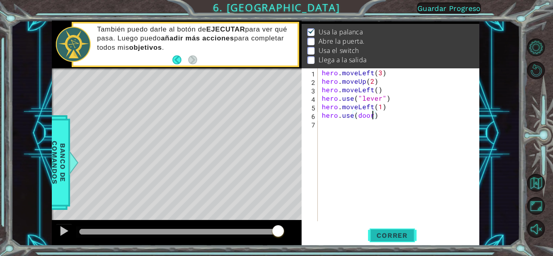
type textarea "hero.use(door)"
click at [381, 235] on span "Correr" at bounding box center [391, 236] width 47 height 8
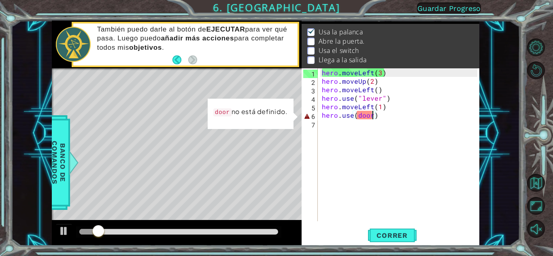
click at [395, 121] on div "hero . moveLeft ( 3 ) hero . moveUp ( 2 ) hero . moveLeft ( ) hero . use ( "lev…" at bounding box center [400, 153] width 161 height 170
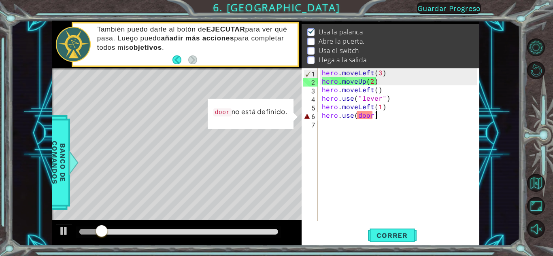
click at [395, 117] on div "hero . moveLeft ( 3 ) hero . moveUp ( 2 ) hero . moveLeft ( ) hero . use ( "lev…" at bounding box center [400, 153] width 161 height 170
click at [372, 115] on div "hero . moveLeft ( 3 ) hero . moveUp ( 2 ) hero . moveLeft ( ) hero . use ( "lev…" at bounding box center [400, 153] width 161 height 170
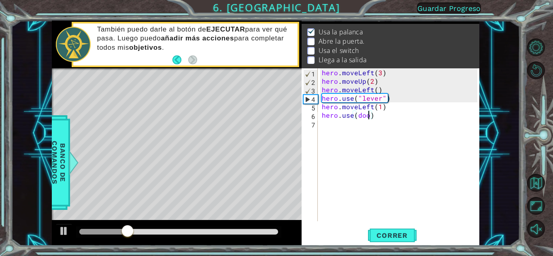
type textarea "hero.use(door)"
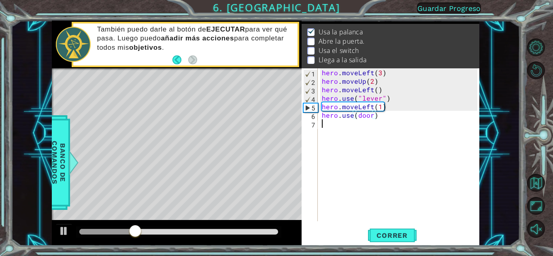
click at [372, 136] on div "hero . moveLeft ( 3 ) hero . moveUp ( 2 ) hero . moveLeft ( ) hero . use ( "lev…" at bounding box center [400, 153] width 161 height 170
click at [394, 235] on span "Correr" at bounding box center [391, 236] width 47 height 8
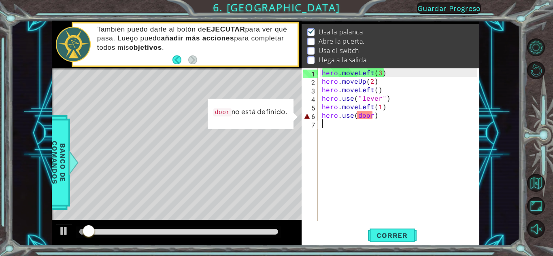
click at [370, 118] on div "hero . moveLeft ( 3 ) hero . moveUp ( 2 ) hero . moveLeft ( ) hero . use ( "lev…" at bounding box center [400, 153] width 161 height 170
type textarea "hero.use(door)"
click at [376, 115] on div "hero . moveLeft ( 3 ) hero . moveUp ( 2 ) hero . moveLeft ( ) hero . use ( "lev…" at bounding box center [400, 153] width 161 height 170
click at [379, 163] on div "hero . moveLeft ( 3 ) hero . moveUp ( 2 ) hero . moveLeft ( ) hero . use ( "lev…" at bounding box center [400, 153] width 161 height 170
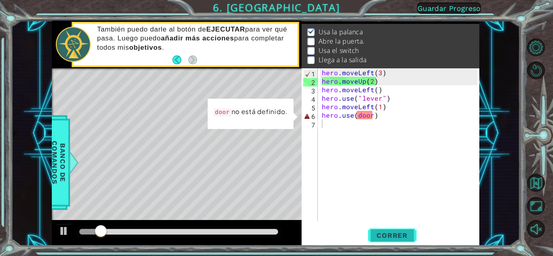
click at [393, 232] on span "Correr" at bounding box center [391, 236] width 47 height 8
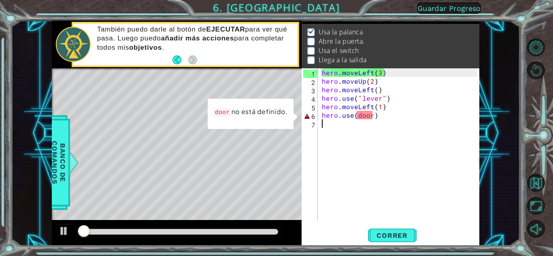
click at [379, 127] on div "hero . moveLeft ( 3 ) hero . moveUp ( 2 ) hero . moveLeft ( ) hero . use ( "lev…" at bounding box center [400, 153] width 161 height 170
click at [376, 127] on div "hero . moveLeft ( 3 ) hero . moveUp ( 2 ) hero . moveLeft ( ) hero . use ( "lev…" at bounding box center [400, 153] width 161 height 170
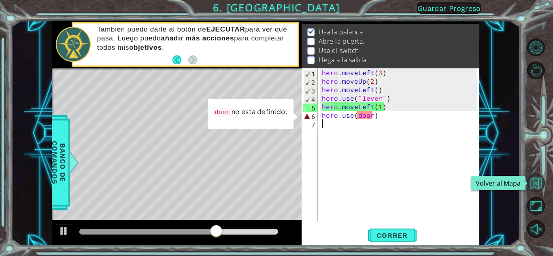
click at [532, 175] on button "Volver al Mapa" at bounding box center [536, 183] width 18 height 18
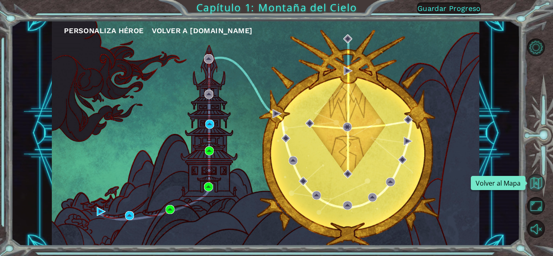
click at [537, 185] on button "Volver al Mapa" at bounding box center [536, 183] width 18 height 18
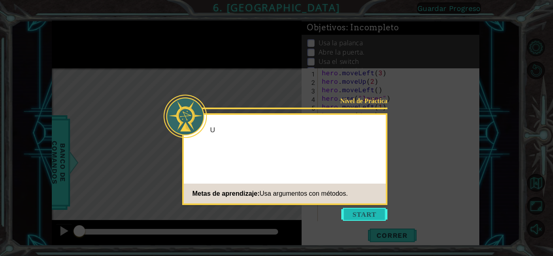
click at [362, 210] on button "Start" at bounding box center [364, 214] width 46 height 13
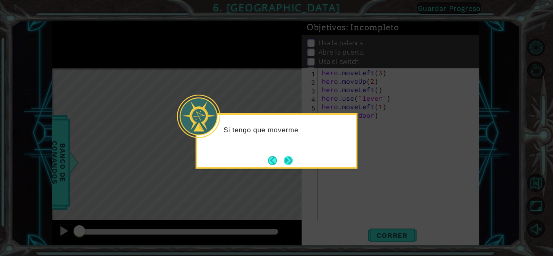
click at [287, 156] on button "Next" at bounding box center [288, 160] width 9 height 9
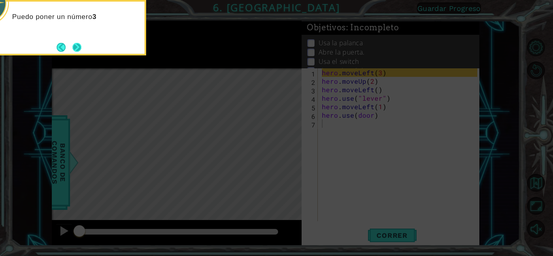
click at [77, 45] on button "Next" at bounding box center [77, 47] width 10 height 10
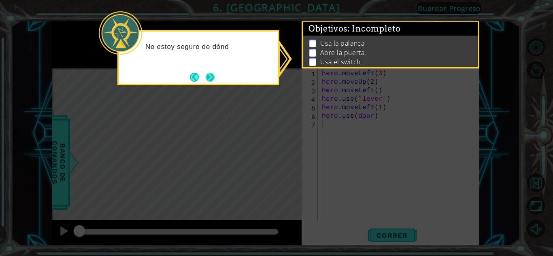
drag, startPoint x: 202, startPoint y: 68, endPoint x: 214, endPoint y: 71, distance: 12.6
click at [205, 68] on div "No estoy seguro de dónd" at bounding box center [198, 57] width 162 height 55
click at [214, 72] on button "Next" at bounding box center [210, 77] width 10 height 10
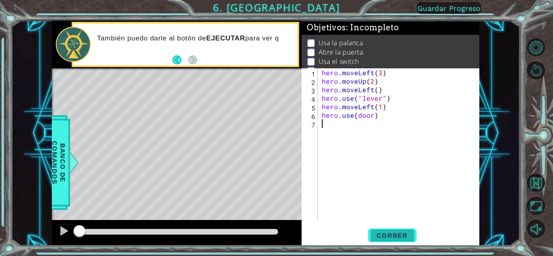
click at [374, 235] on span "Correr" at bounding box center [391, 236] width 47 height 8
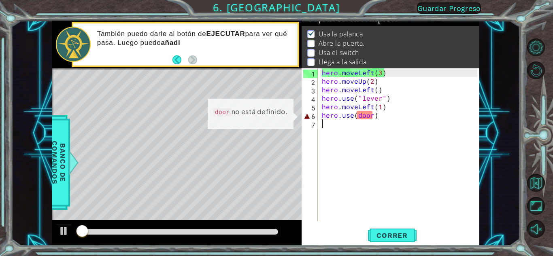
scroll to position [11, 0]
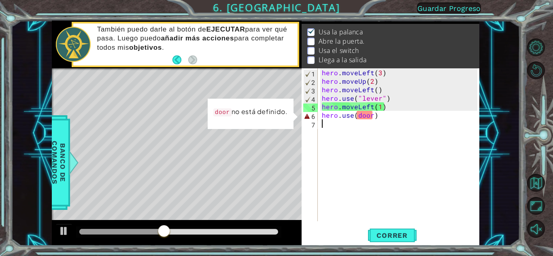
click at [372, 117] on div "hero . moveLeft ( 3 ) hero . moveUp ( 2 ) hero . moveLeft ( ) hero . use ( "lev…" at bounding box center [400, 153] width 161 height 170
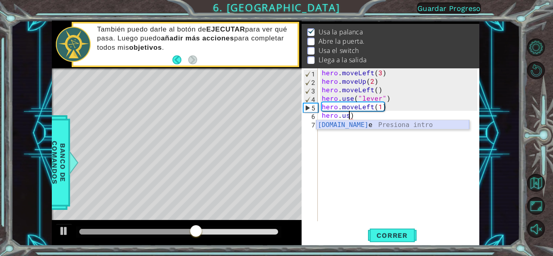
click at [335, 127] on div "[DOMAIN_NAME] e Presiona intro" at bounding box center [392, 134] width 153 height 29
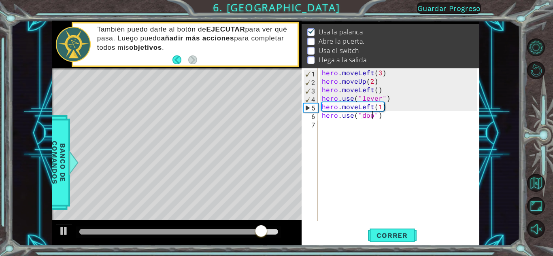
scroll to position [0, 3]
type textarea "hero.use("door")"
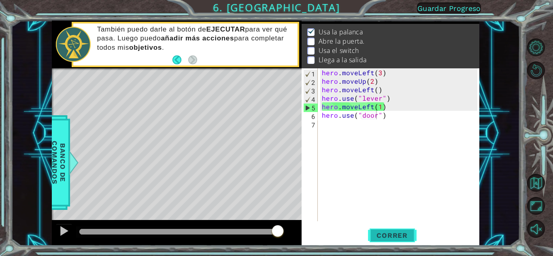
click at [385, 235] on span "Correr" at bounding box center [391, 236] width 47 height 8
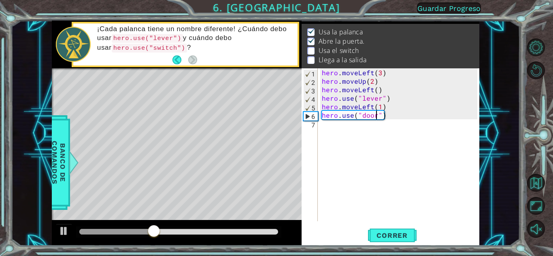
click at [339, 128] on div "hero . moveLeft ( 3 ) hero . moveUp ( 2 ) hero . moveLeft ( ) hero . use ( "lev…" at bounding box center [400, 153] width 161 height 170
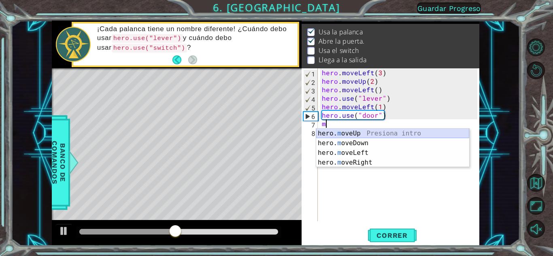
click at [363, 134] on div "hero. m oveUp Presiona intro hero. m oveDown Presiona intro hero. m oveLeft Pre…" at bounding box center [392, 158] width 153 height 58
type textarea "hero.moveUp(1)"
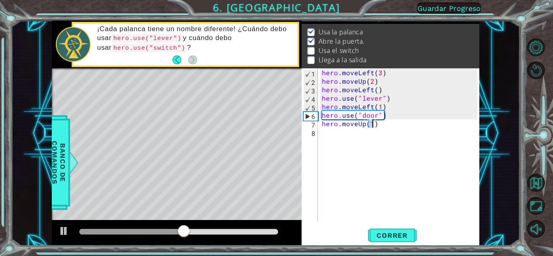
click at [329, 136] on div "hero . moveLeft ( 3 ) hero . moveUp ( 2 ) hero . moveLeft ( ) hero . use ( "lev…" at bounding box center [400, 153] width 161 height 170
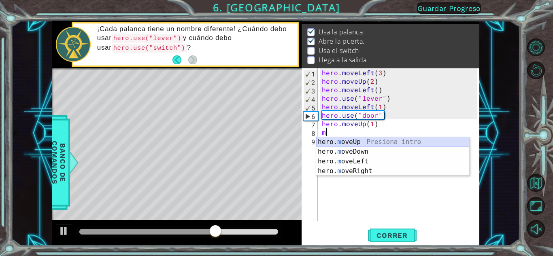
click at [381, 139] on div "hero. m oveUp Presiona intro hero. m oveDown Presiona intro hero. m oveLeft Pre…" at bounding box center [392, 166] width 153 height 58
type textarea "hero.moveUp(1)"
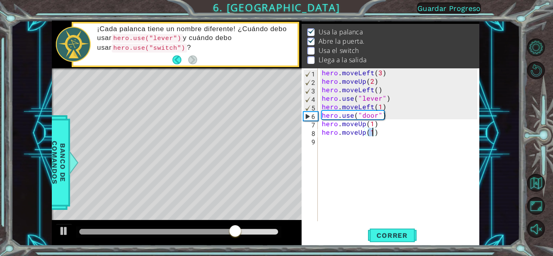
click at [324, 141] on div "hero . moveLeft ( 3 ) hero . moveUp ( 2 ) hero . moveLeft ( ) hero . use ( "lev…" at bounding box center [400, 153] width 161 height 170
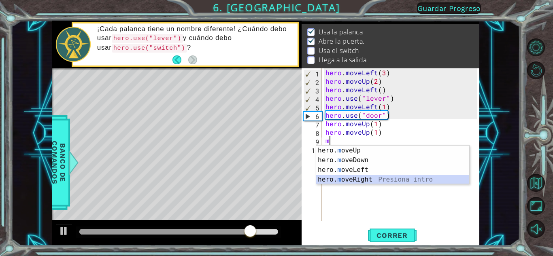
click at [351, 179] on div "hero. m oveUp Presiona intro hero. m oveDown Presiona intro hero. m oveLeft Pre…" at bounding box center [392, 175] width 153 height 58
type textarea "hero.moveRight(1)"
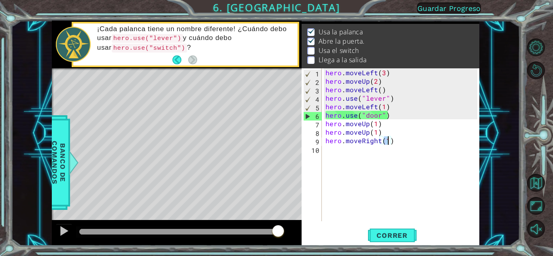
click at [324, 149] on div "hero . moveLeft ( 3 ) hero . moveUp ( 2 ) hero . moveLeft ( ) hero . use ( "lev…" at bounding box center [402, 153] width 157 height 170
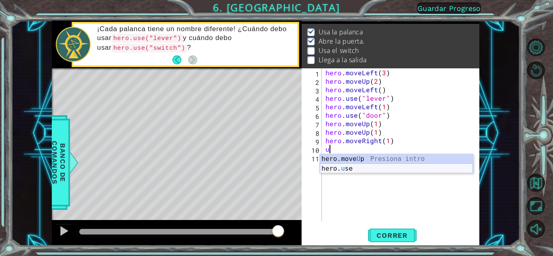
click at [342, 165] on div "hero.move U p Presiona intro hero. u se Presiona intro" at bounding box center [396, 173] width 153 height 39
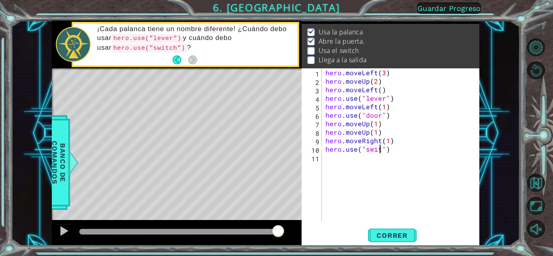
scroll to position [0, 4]
click at [384, 230] on button "Correr" at bounding box center [392, 236] width 49 height 18
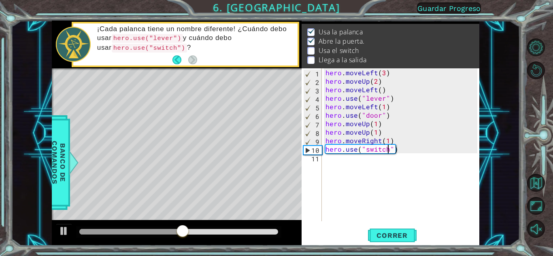
click at [404, 151] on div "hero . moveLeft ( 3 ) hero . moveUp ( 2 ) hero . moveLeft ( ) hero . use ( "lev…" at bounding box center [402, 153] width 157 height 170
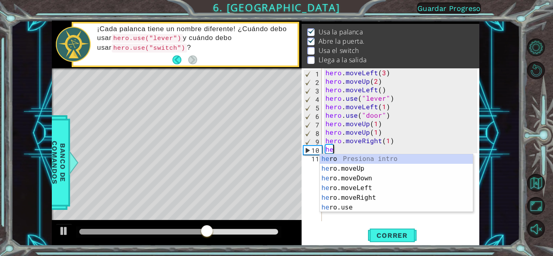
scroll to position [0, 0]
type textarea "h"
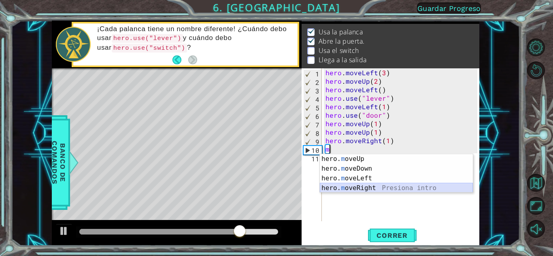
click at [372, 189] on div "hero. m oveUp Presiona intro hero. m oveDown Presiona intro hero. m oveLeft Pre…" at bounding box center [396, 183] width 153 height 58
type textarea "hero.moveRight(1)"
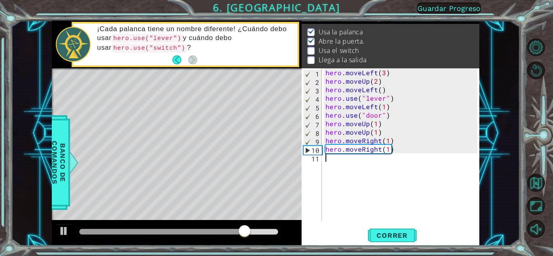
click at [339, 158] on div "hero . moveLeft ( 3 ) hero . moveUp ( 2 ) hero . moveLeft ( ) hero . use ( "lev…" at bounding box center [402, 153] width 157 height 170
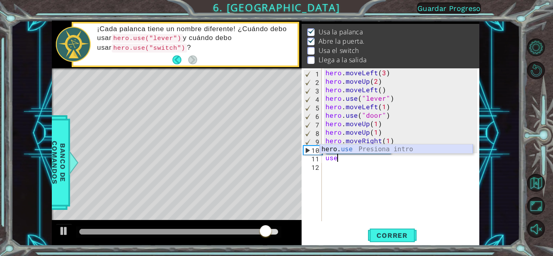
click at [336, 149] on div "hero. use Presiona intro" at bounding box center [396, 159] width 153 height 29
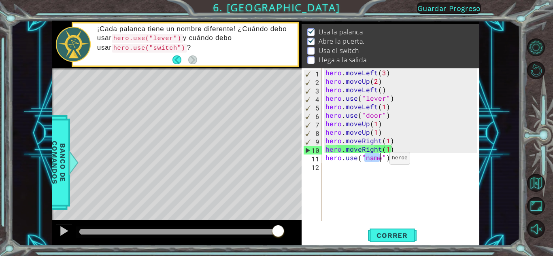
click at [379, 160] on div "hero . moveLeft ( 3 ) hero . moveUp ( 2 ) hero . moveLeft ( ) hero . use ( "lev…" at bounding box center [400, 144] width 153 height 153
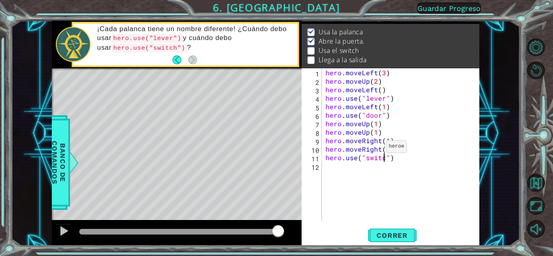
scroll to position [0, 4]
type textarea "hero.use("switch")"
click at [392, 235] on div "1 ההההההההההההההההההההההההההההההההההההההההההההההההההההההההההההההההההההההההההההה…" at bounding box center [276, 128] width 553 height 256
click at [391, 235] on span "Correr" at bounding box center [391, 236] width 47 height 8
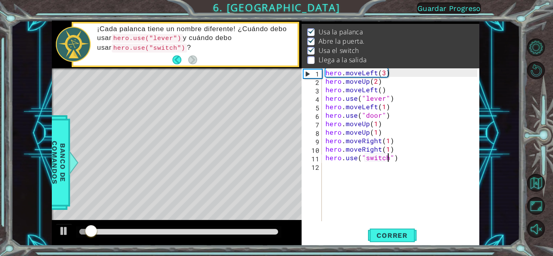
click at [396, 219] on div "hero . moveLeft ( 3 ) hero . moveUp ( 2 ) hero . moveLeft ( ) hero . use ( "lev…" at bounding box center [402, 153] width 157 height 170
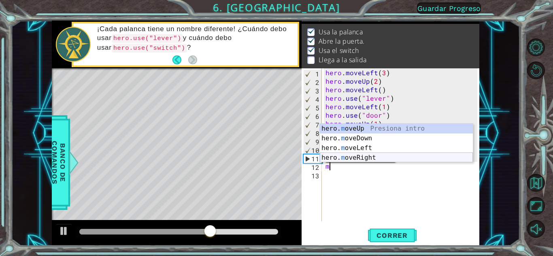
click at [349, 155] on div "hero. m oveUp Presiona intro hero. m oveDown Presiona intro hero. m oveLeft Pre…" at bounding box center [396, 153] width 153 height 58
type textarea "hero.moveRight(1)"
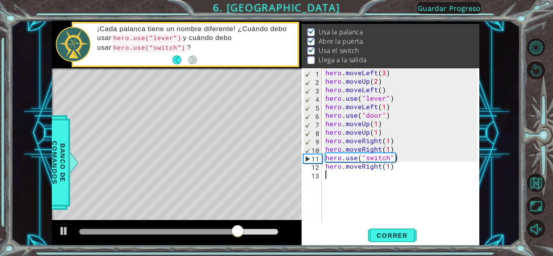
click at [330, 175] on div "hero . moveLeft ( 3 ) hero . moveUp ( 2 ) hero . moveLeft ( ) hero . use ( "lev…" at bounding box center [402, 153] width 157 height 170
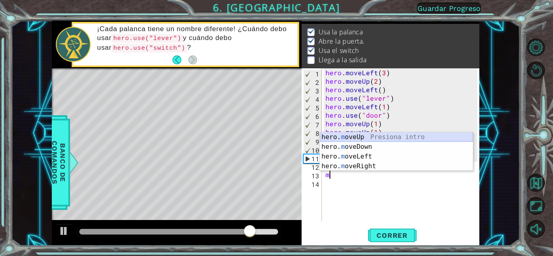
click at [358, 136] on div "hero. m oveUp Presiona intro hero. m oveDown Presiona intro hero. m oveLeft Pre…" at bounding box center [396, 161] width 153 height 58
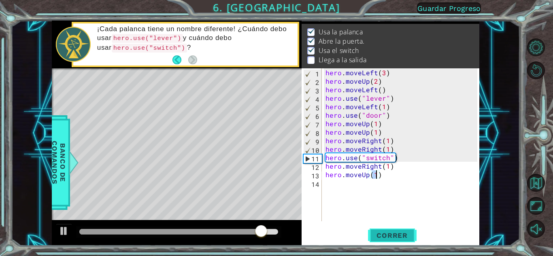
type textarea "hero.moveUp(1)"
click at [375, 230] on button "Correr" at bounding box center [392, 236] width 49 height 18
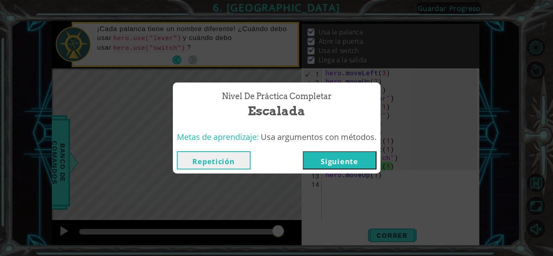
click at [357, 156] on button "Siguiente" at bounding box center [340, 160] width 74 height 18
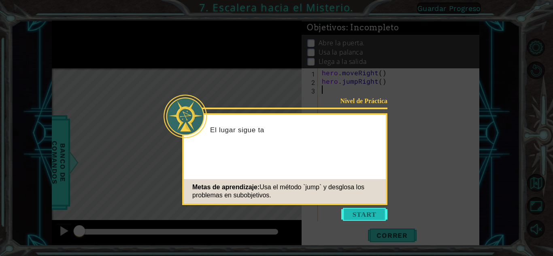
click at [361, 212] on button "Start" at bounding box center [364, 214] width 46 height 13
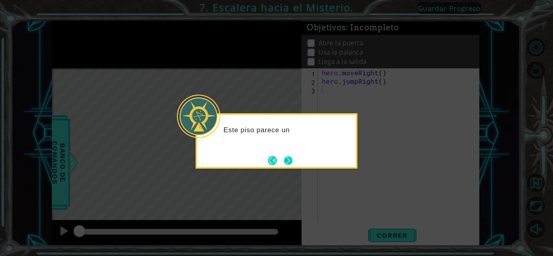
click at [293, 162] on button "Next" at bounding box center [287, 160] width 9 height 9
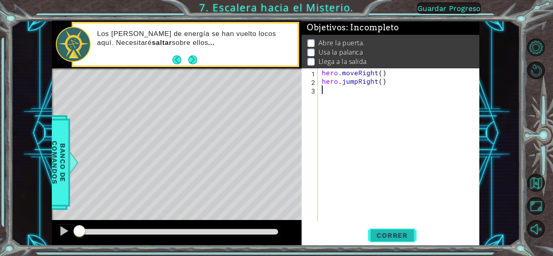
click at [377, 232] on span "Correr" at bounding box center [391, 236] width 47 height 8
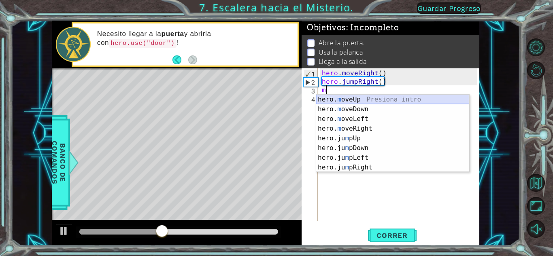
click at [365, 98] on div "hero. m oveUp Presiona intro hero. m oveDown Presiona intro hero. m oveLeft Pre…" at bounding box center [392, 143] width 153 height 97
type textarea "hero.moveUp(1)"
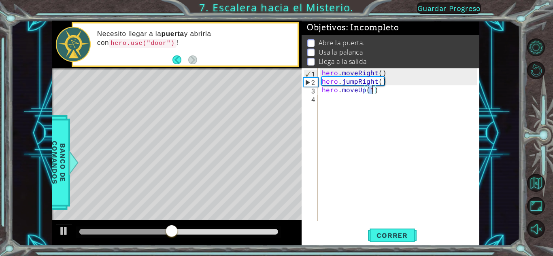
click at [336, 97] on div "hero . moveRight ( ) hero . jumpRight ( ) hero . moveUp ( 1 )" at bounding box center [400, 153] width 161 height 170
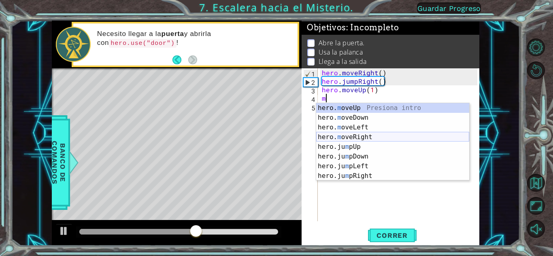
click at [357, 136] on div "hero. m oveUp Presiona intro hero. m oveDown Presiona intro hero. m oveLeft Pre…" at bounding box center [392, 151] width 153 height 97
type textarea "hero.moveRight(1)"
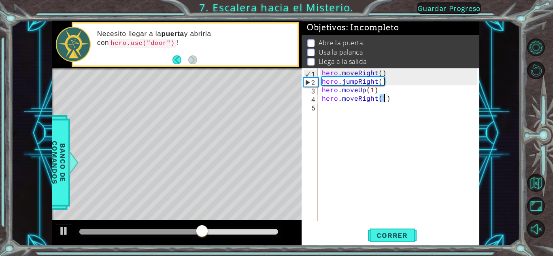
click at [337, 107] on div "hero . moveRight ( ) hero . jumpRight ( ) hero . moveUp ( 1 ) hero . moveRight …" at bounding box center [400, 153] width 161 height 170
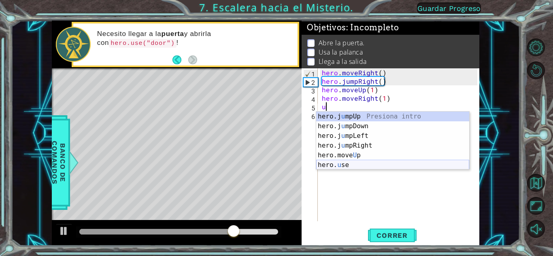
click at [346, 162] on div "hero.j u mpUp Presiona intro hero.j u mpDown Presiona intro hero.j u mpLeft Pre…" at bounding box center [392, 151] width 153 height 78
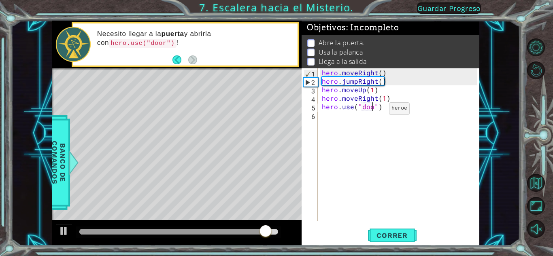
type textarea "hero.use("door")"
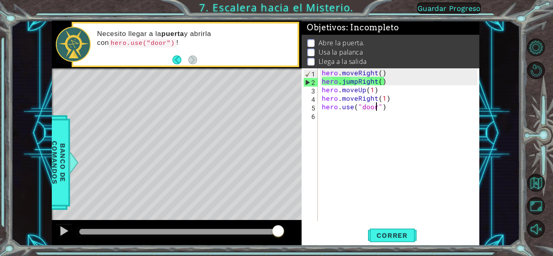
click at [329, 119] on div "hero . moveRight ( ) hero . jumpRight ( ) hero . moveUp ( 1 ) hero . moveRight …" at bounding box center [400, 153] width 161 height 170
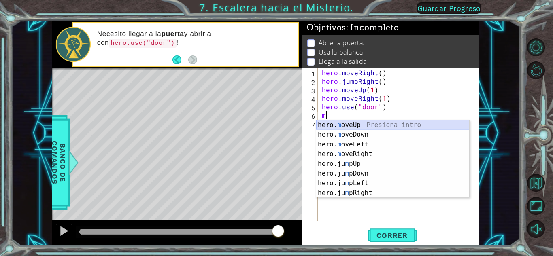
click at [351, 124] on div "hero. m oveUp Presiona intro hero. m oveDown Presiona intro hero. m oveLeft Pre…" at bounding box center [392, 168] width 153 height 97
type textarea "hero.moveUp(1)"
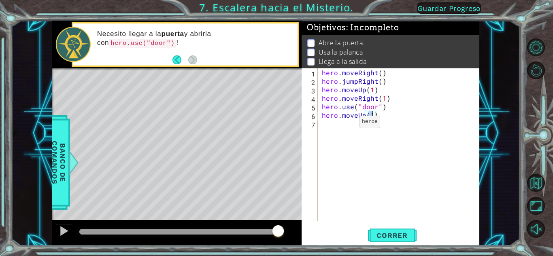
click at [345, 124] on div "hero . moveRight ( ) hero . jumpRight ( ) hero . moveUp ( 1 ) hero . moveRight …" at bounding box center [400, 153] width 161 height 170
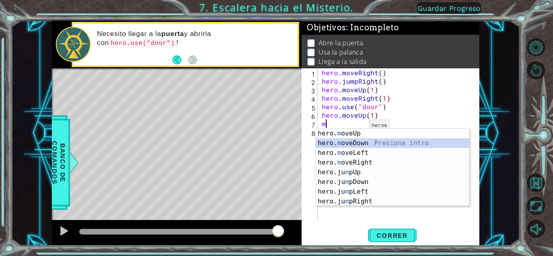
click at [362, 148] on div "hero. m oveUp Presiona intro hero. m oveDown Presiona intro hero. m oveLeft Pre…" at bounding box center [392, 177] width 153 height 97
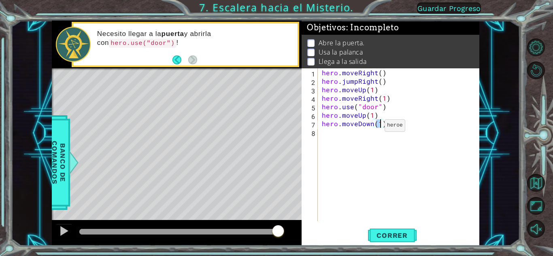
click at [371, 128] on div "hero . moveRight ( ) hero . jumpRight ( ) hero . moveUp ( 1 ) hero . moveRight …" at bounding box center [400, 153] width 161 height 170
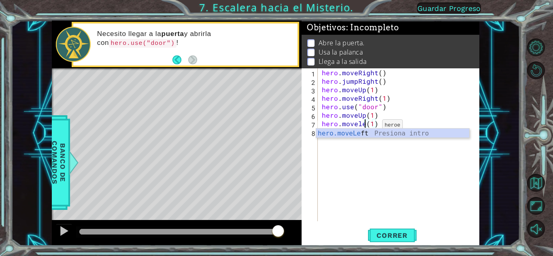
scroll to position [0, 3]
type textarea "hero.moveleft(1)"
click at [331, 142] on div "hero . moveRight ( ) hero . jumpRight ( ) hero . moveUp ( 1 ) hero . moveRight …" at bounding box center [400, 153] width 161 height 170
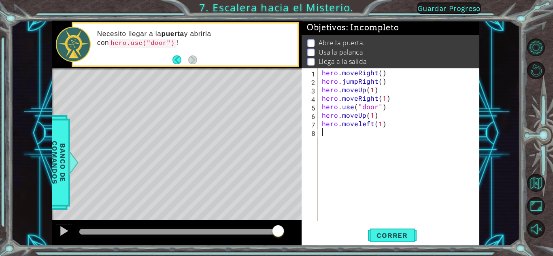
scroll to position [0, 0]
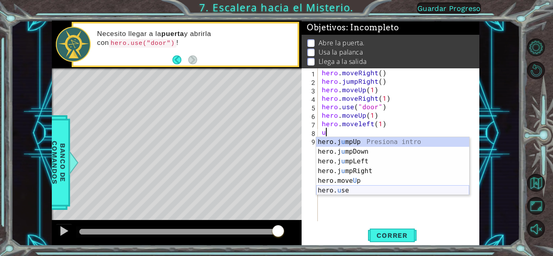
click at [334, 187] on div "hero.j u mpUp Presiona intro hero.j u mpDown Presiona intro hero.j u mpLeft Pre…" at bounding box center [392, 176] width 153 height 78
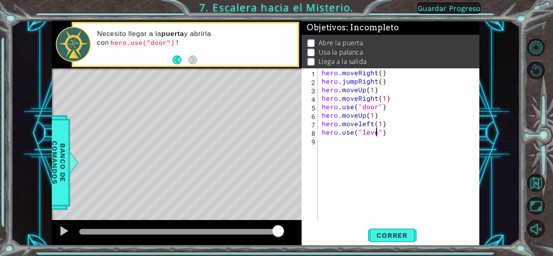
scroll to position [0, 4]
click at [396, 232] on span "Correr" at bounding box center [391, 236] width 47 height 8
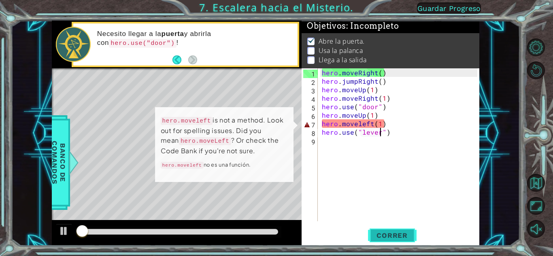
scroll to position [6, 0]
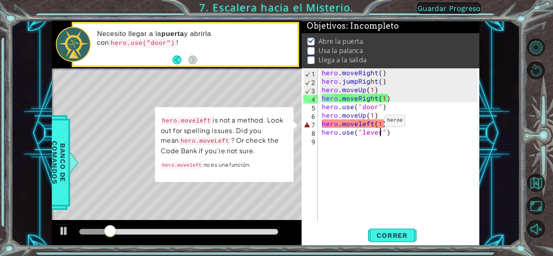
click at [371, 123] on div "hero . moveRight ( ) hero . jumpRight ( ) hero . moveUp ( 1 ) hero . moveRight …" at bounding box center [400, 153] width 161 height 170
type textarea "hero.moveleft(1)"
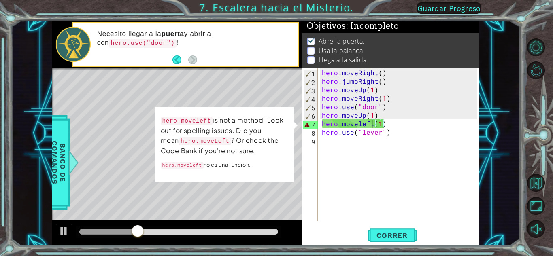
click at [471, 7] on span "Guardar Progreso" at bounding box center [449, 8] width 64 height 9
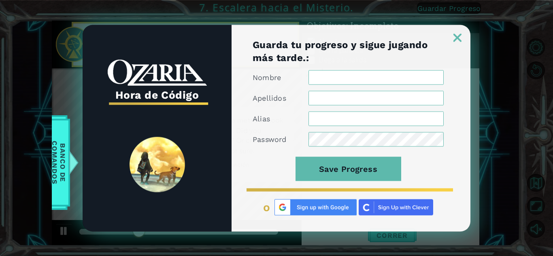
scroll to position [0, 0]
click at [373, 79] on input "Nombre" at bounding box center [375, 77] width 135 height 15
click at [455, 26] on div at bounding box center [351, 33] width 239 height 17
click at [457, 37] on img at bounding box center [457, 38] width 8 height 8
